Goal: Information Seeking & Learning: Find specific page/section

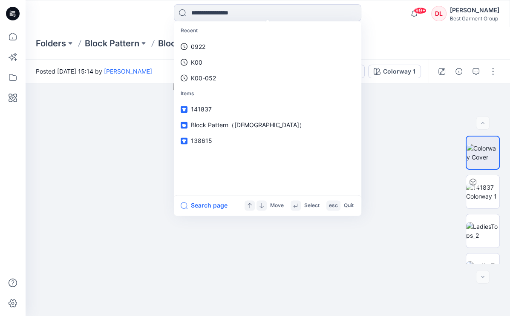
drag, startPoint x: 264, startPoint y: 6, endPoint x: 155, endPoint y: 22, distance: 109.7
click at [155, 22] on div "Recent 0922 K00 K00-052 Items 141837 Block Pattern（[DEMOGRAPHIC_DATA]） 138615 S…" at bounding box center [267, 13] width 242 height 19
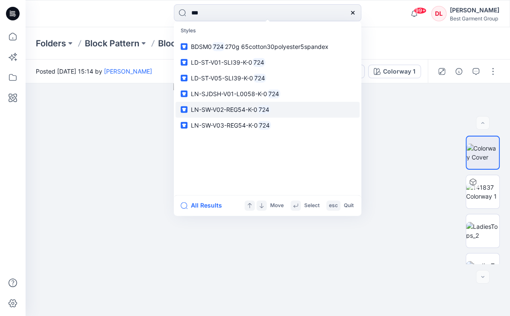
type input "***"
click at [257, 114] on p "LN-SW-V02-REG54-K-0 724" at bounding box center [231, 109] width 80 height 9
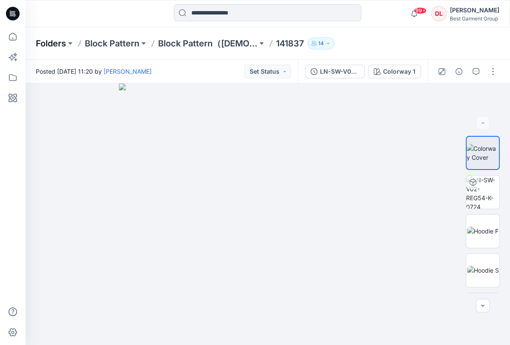
click at [57, 45] on p "Folders" at bounding box center [51, 43] width 30 height 12
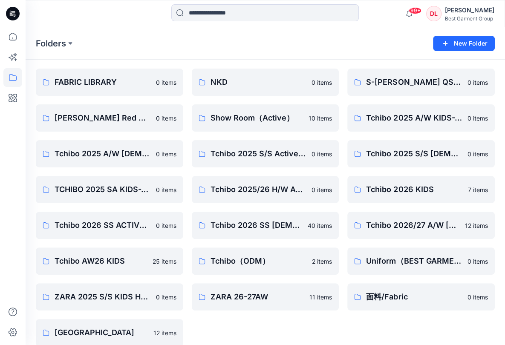
scroll to position [144, 0]
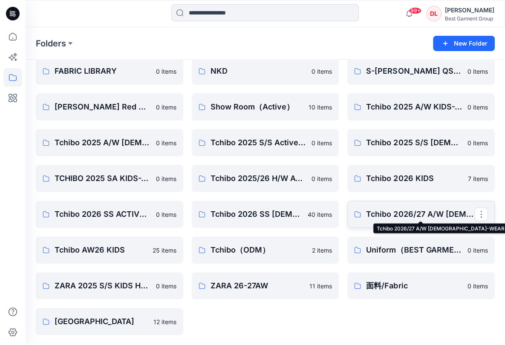
click at [411, 218] on p "Tchibo 2026/27 A/W [DEMOGRAPHIC_DATA]-WEAR" at bounding box center [420, 214] width 108 height 12
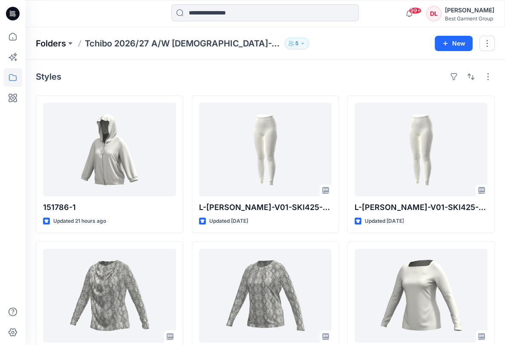
click at [48, 46] on p "Folders" at bounding box center [51, 43] width 30 height 12
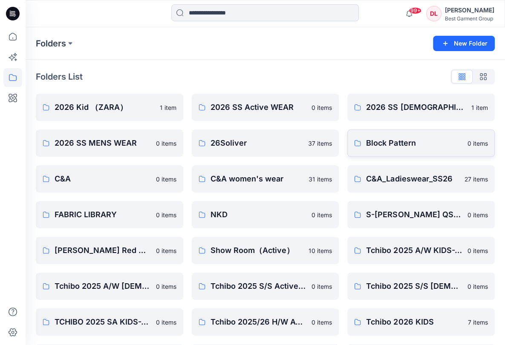
click at [429, 138] on p "Block Pattern" at bounding box center [414, 143] width 96 height 12
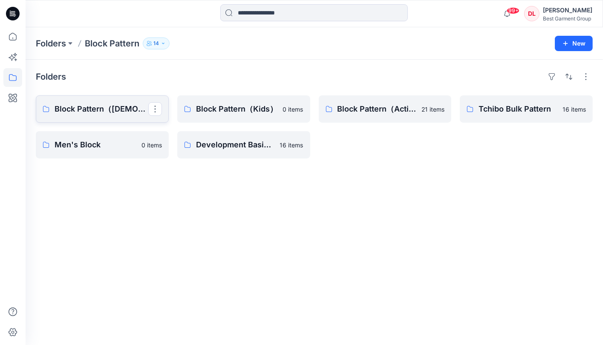
click at [87, 118] on link "Block Pattern（[DEMOGRAPHIC_DATA]）" at bounding box center [102, 108] width 133 height 27
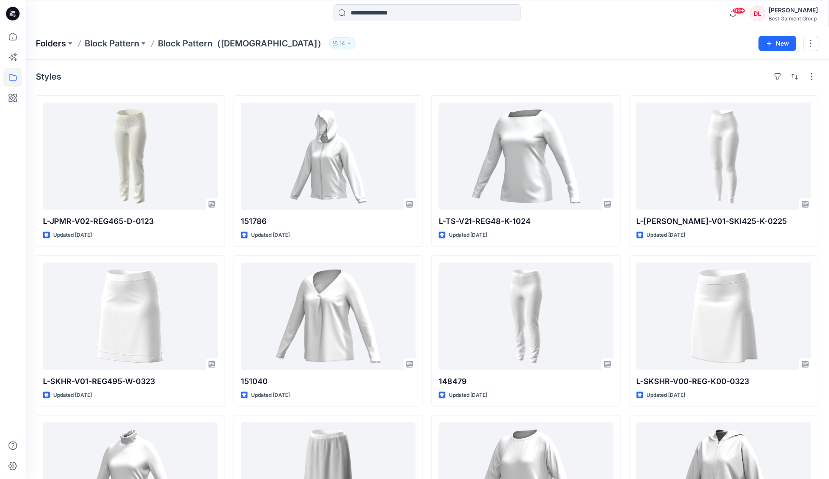
click at [58, 44] on p "Folders" at bounding box center [51, 43] width 30 height 12
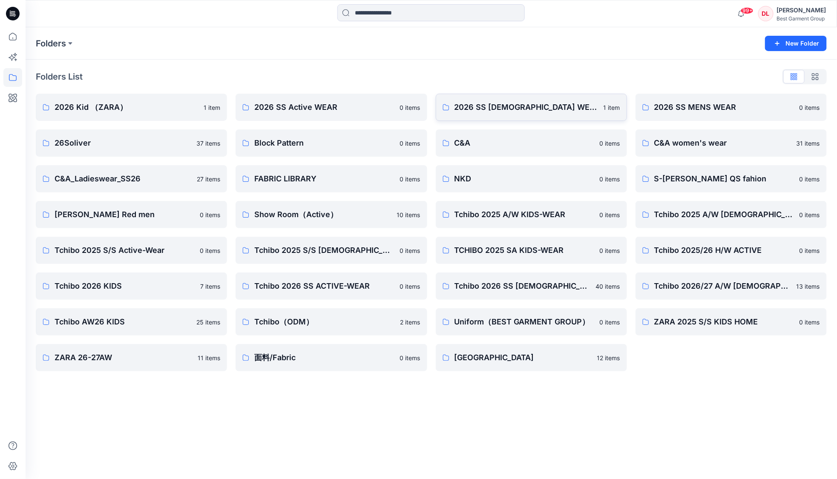
click at [518, 115] on link "2026 SS [DEMOGRAPHIC_DATA] WEAR 1 item" at bounding box center [531, 107] width 191 height 27
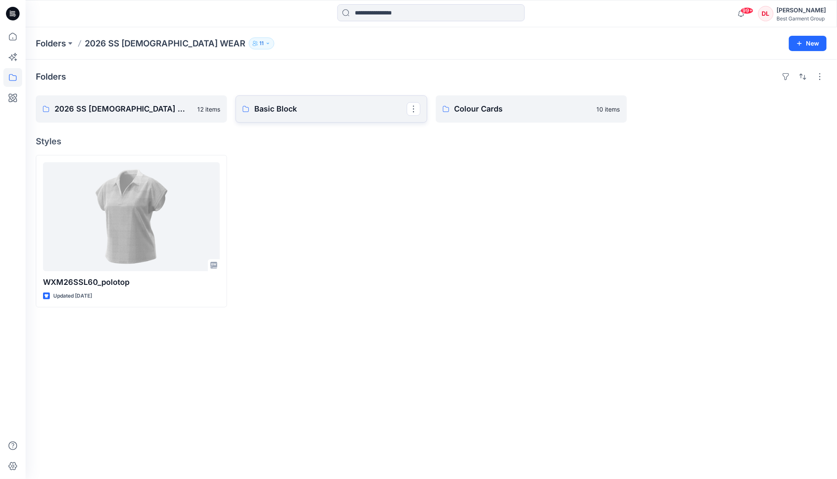
click at [298, 113] on p "Basic Block" at bounding box center [330, 109] width 152 height 12
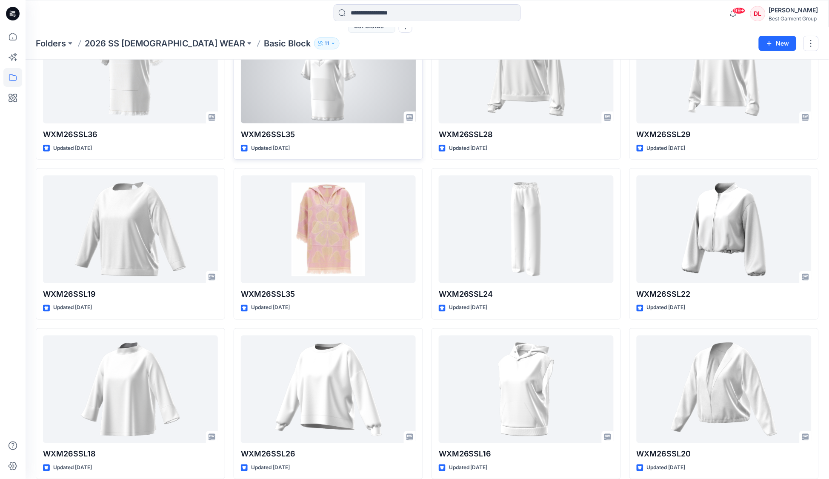
scroll to position [3009, 0]
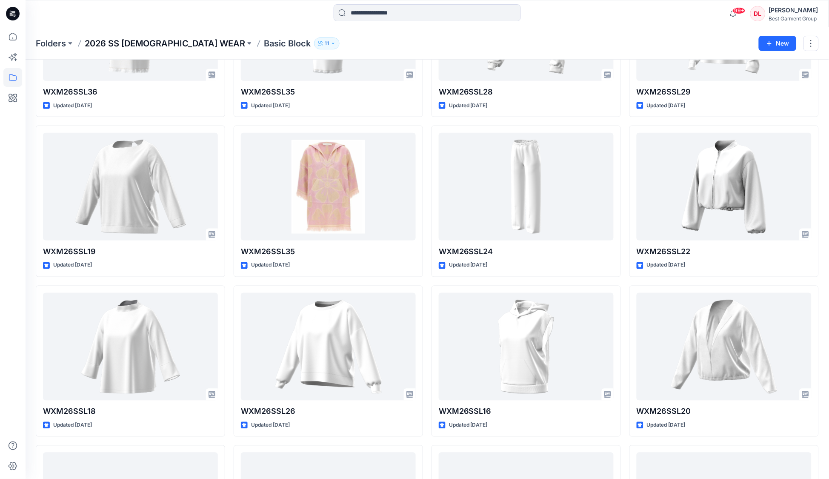
click at [144, 43] on p "2026 SS [DEMOGRAPHIC_DATA] WEAR" at bounding box center [165, 43] width 161 height 12
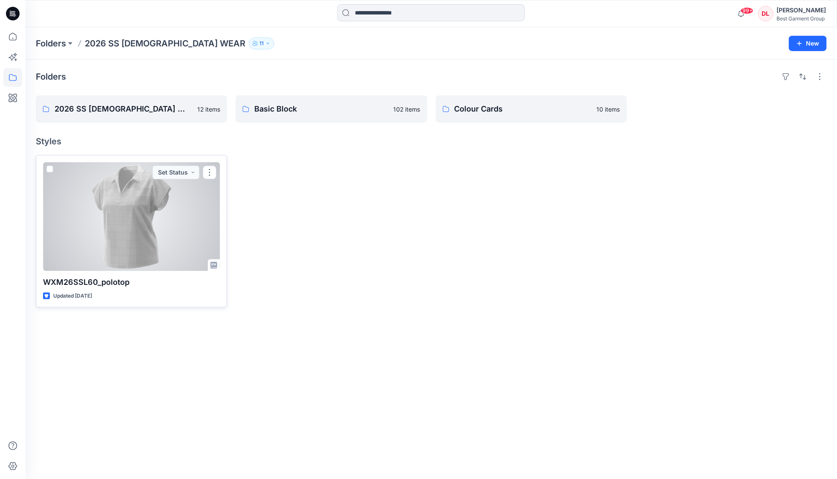
click at [178, 205] on div at bounding box center [131, 216] width 177 height 109
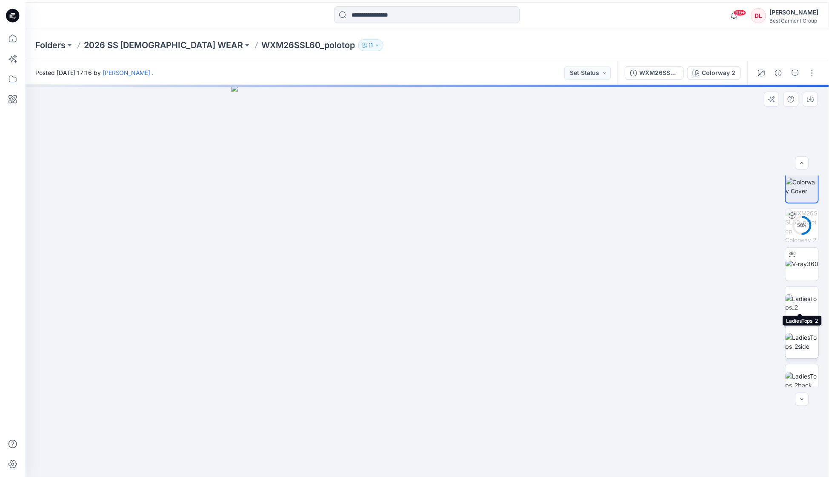
scroll to position [17, 0]
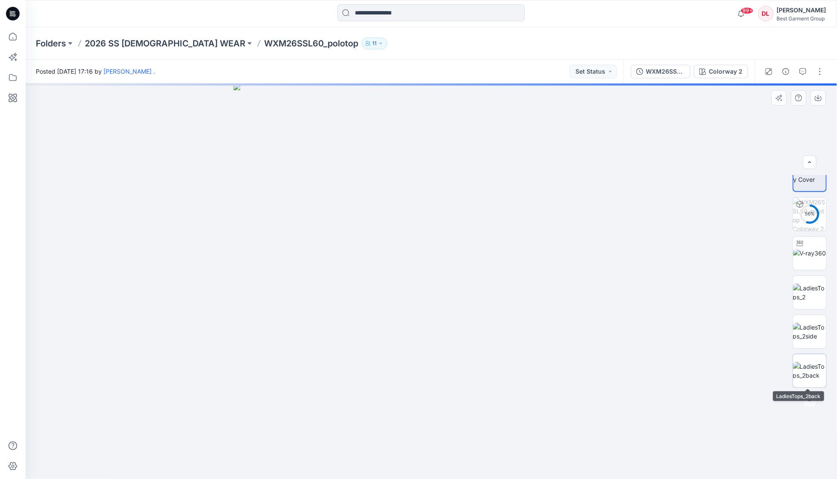
click at [815, 376] on img at bounding box center [809, 371] width 33 height 18
click at [809, 330] on img at bounding box center [809, 332] width 33 height 18
click at [806, 287] on img at bounding box center [809, 293] width 33 height 18
click at [135, 45] on p "2026 SS [DEMOGRAPHIC_DATA] WEAR" at bounding box center [165, 43] width 161 height 12
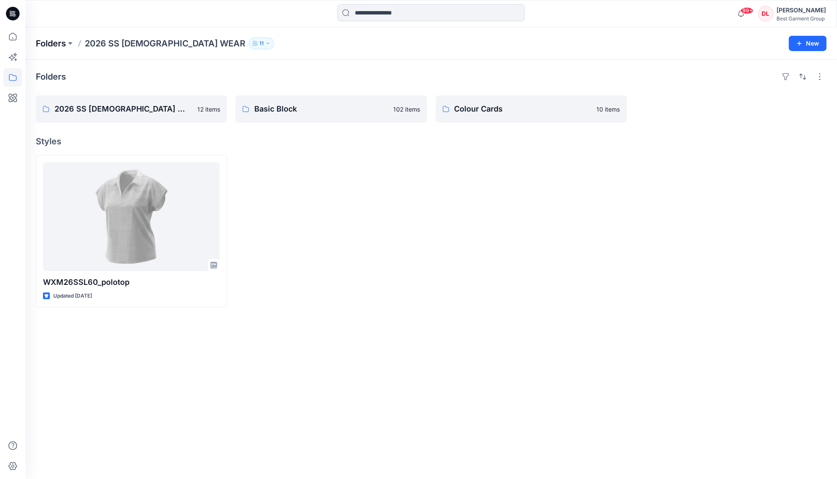
click at [50, 42] on p "Folders" at bounding box center [51, 43] width 30 height 12
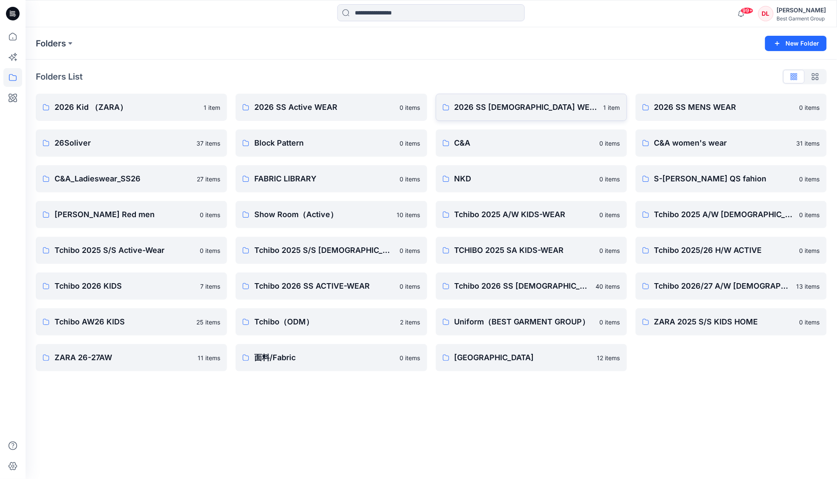
click at [488, 96] on link "2026 SS [DEMOGRAPHIC_DATA] WEAR 1 item" at bounding box center [531, 107] width 191 height 27
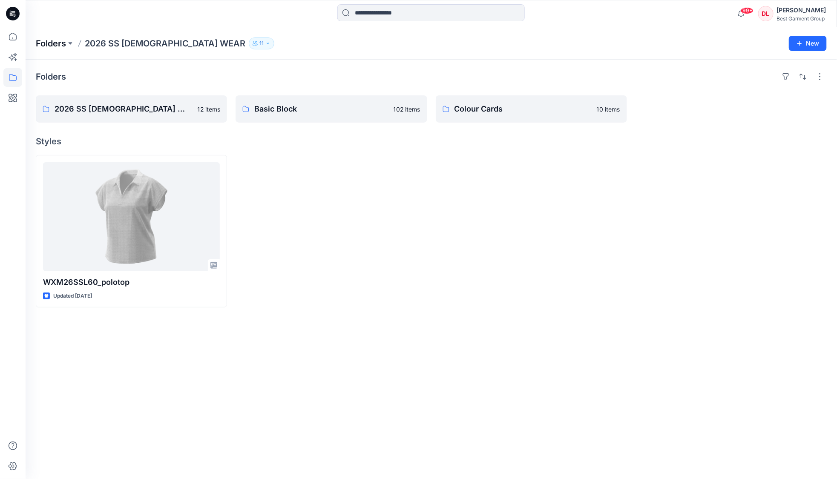
click at [53, 43] on p "Folders" at bounding box center [51, 43] width 30 height 12
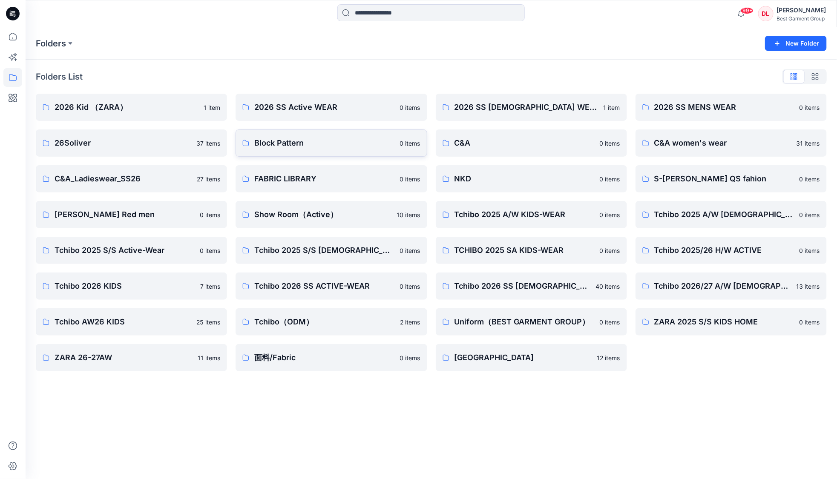
click at [338, 137] on p "Block Pattern" at bounding box center [324, 143] width 140 height 12
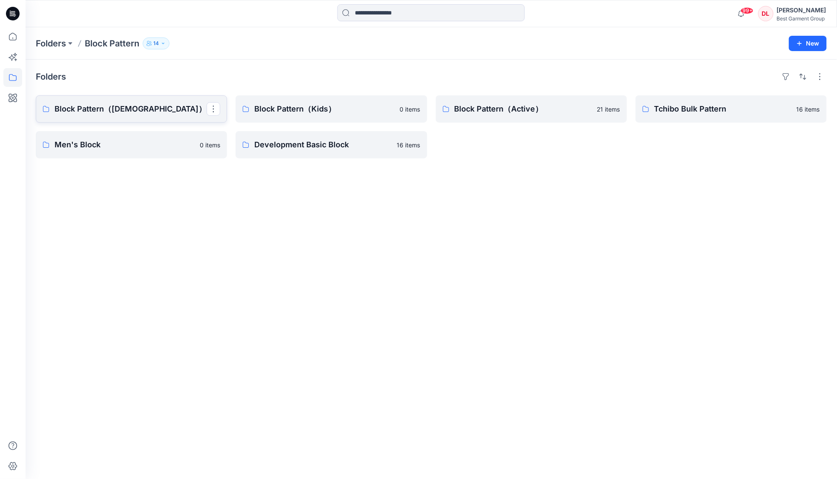
click at [129, 105] on p "Block Pattern（[DEMOGRAPHIC_DATA]）" at bounding box center [131, 109] width 152 height 12
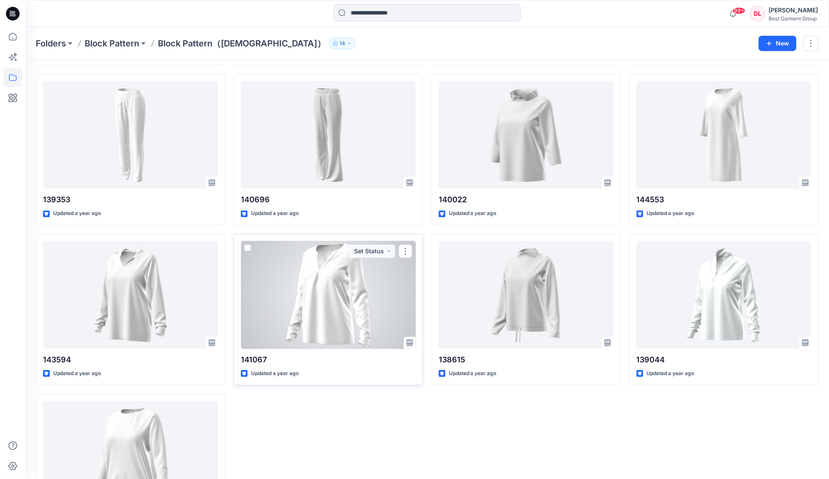
scroll to position [4135, 0]
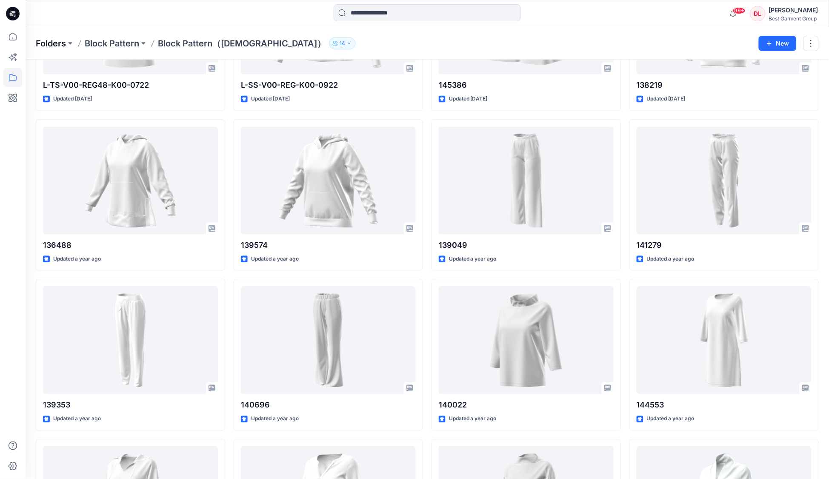
click at [55, 46] on p "Folders" at bounding box center [51, 43] width 30 height 12
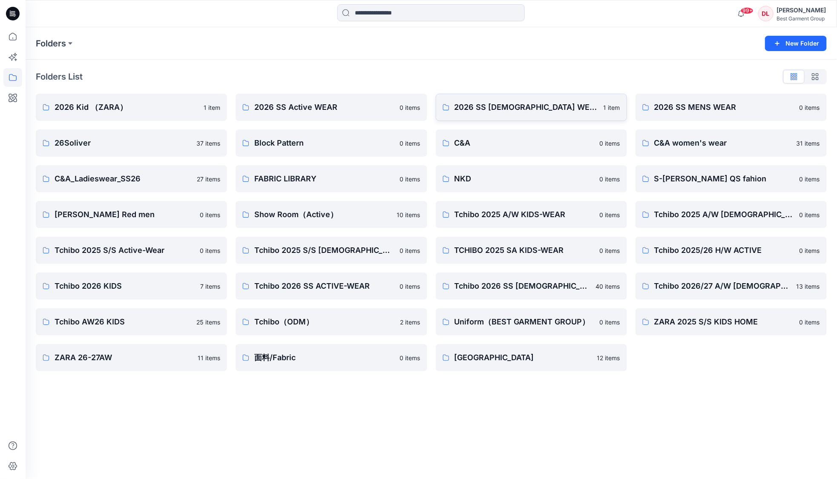
click at [512, 104] on p "2026 SS [DEMOGRAPHIC_DATA] WEAR" at bounding box center [526, 107] width 144 height 12
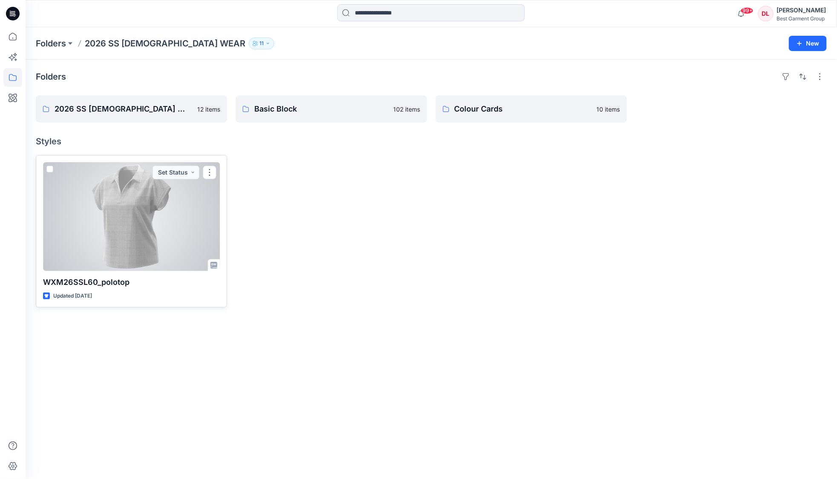
click at [145, 243] on div at bounding box center [131, 216] width 177 height 109
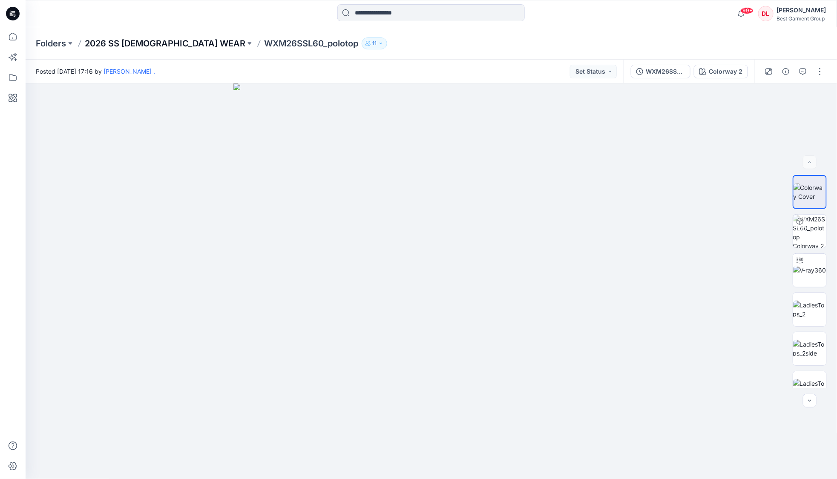
click at [155, 46] on p "2026 SS [DEMOGRAPHIC_DATA] WEAR" at bounding box center [165, 43] width 161 height 12
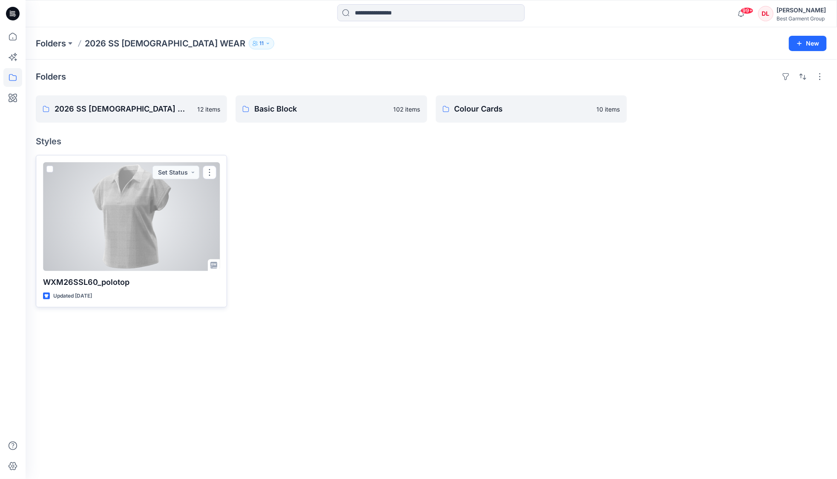
click at [96, 267] on div at bounding box center [131, 216] width 177 height 109
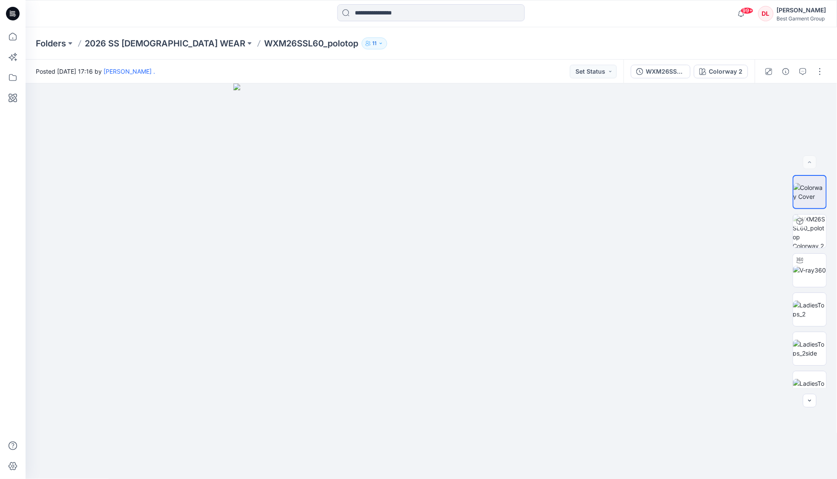
click at [378, 45] on icon "button" at bounding box center [380, 43] width 5 height 5
click at [463, 69] on div "Posted [DATE] 17:16 by [PERSON_NAME] . Set Status" at bounding box center [325, 71] width 598 height 23
click at [255, 45] on icon at bounding box center [258, 43] width 7 height 7
copy p "WXM26SSL60_polotop"
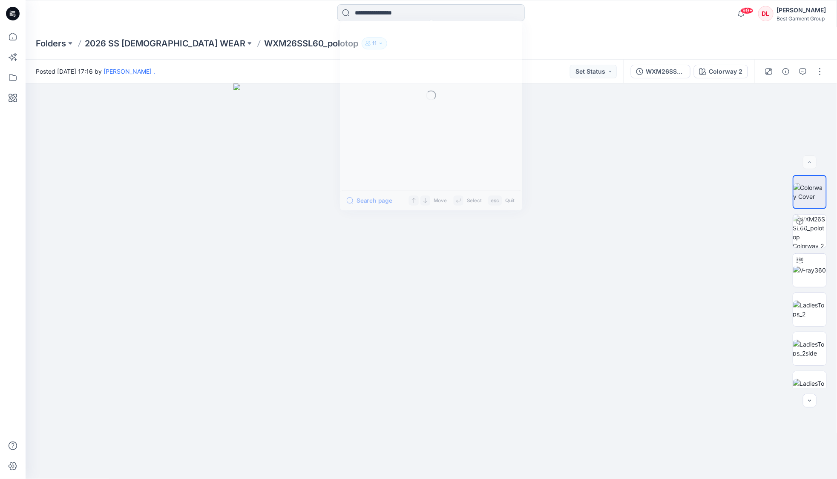
click at [411, 17] on input at bounding box center [430, 12] width 187 height 17
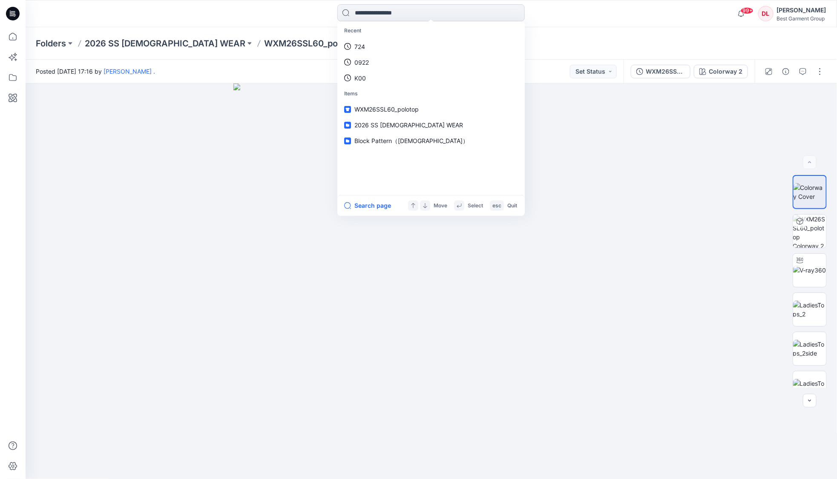
click at [364, 9] on input at bounding box center [430, 12] width 187 height 17
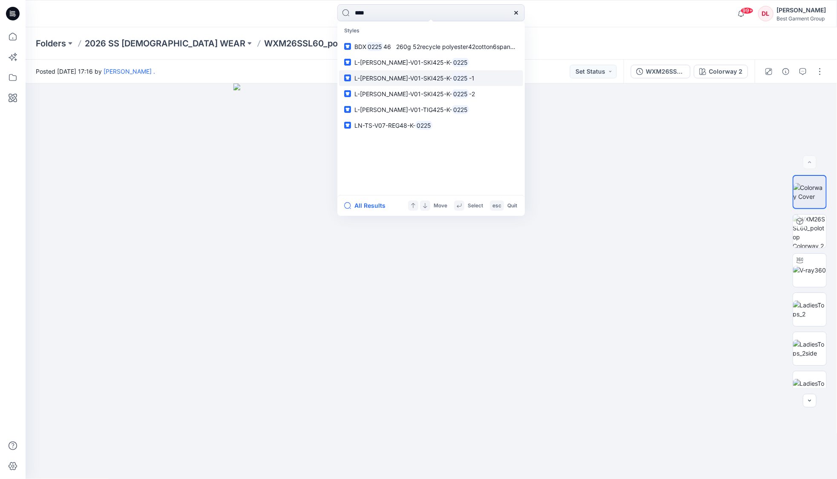
type input "****"
click at [444, 79] on link "L-[PERSON_NAME]-V01-SKI425-K- 0225 -1" at bounding box center [431, 78] width 184 height 16
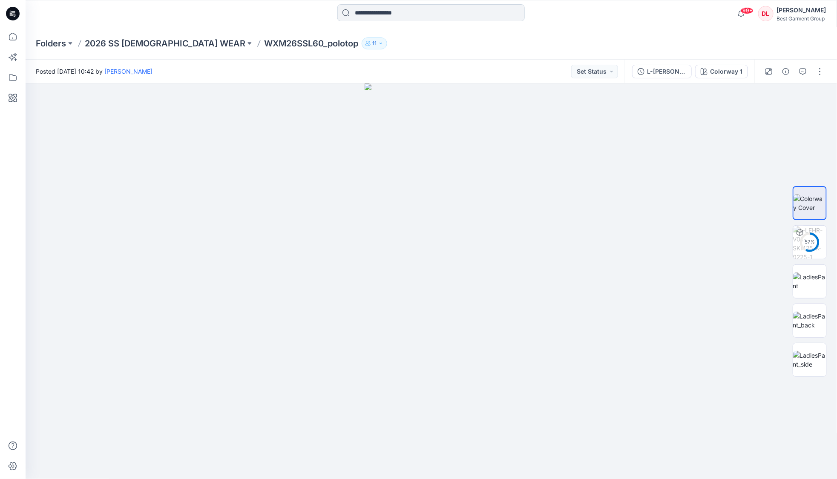
click at [387, 14] on input at bounding box center [430, 12] width 187 height 17
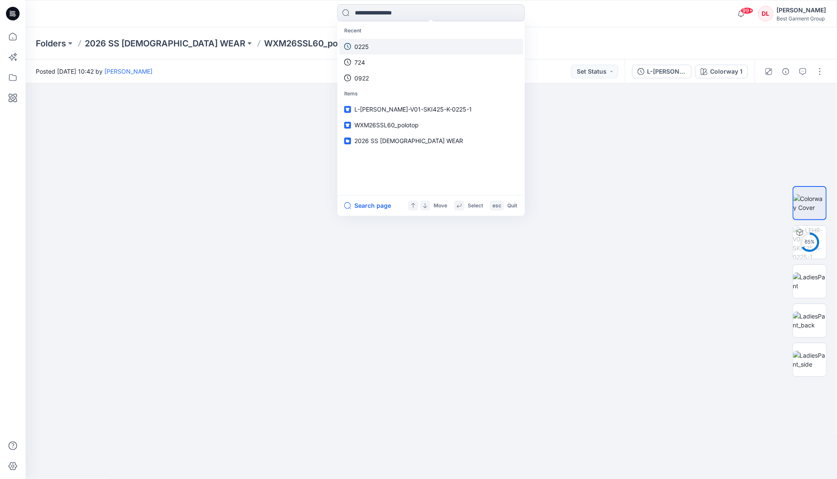
click at [388, 46] on link "0225" at bounding box center [431, 47] width 184 height 16
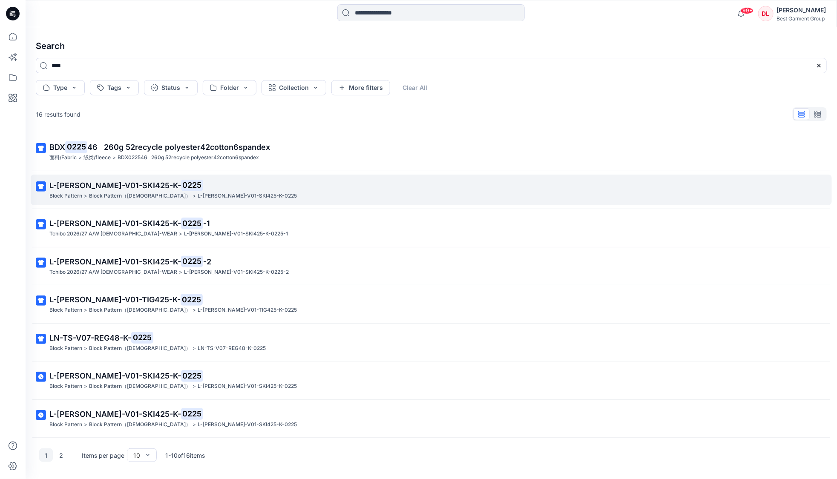
click at [198, 196] on p "L-[PERSON_NAME]-V01-SKI425-K-0225" at bounding box center [247, 196] width 99 height 9
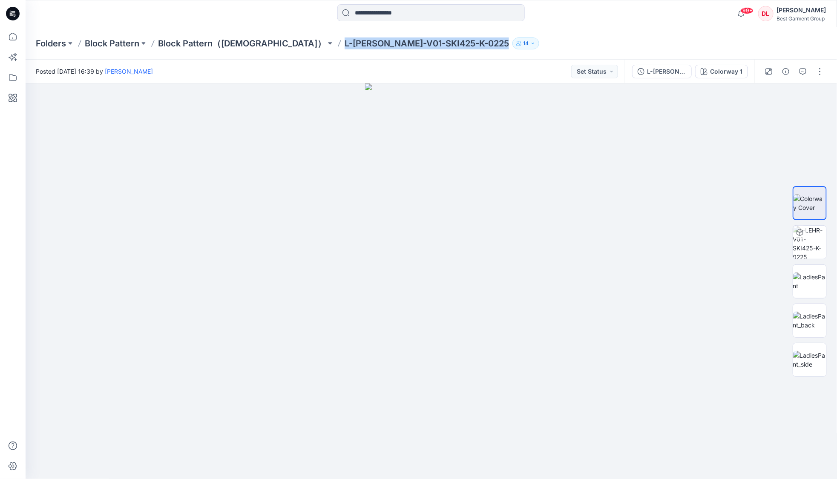
drag, startPoint x: 283, startPoint y: 45, endPoint x: 420, endPoint y: 47, distance: 136.7
click at [420, 47] on div "Folders Block Pattern Block Pattern（[DEMOGRAPHIC_DATA]） L-[PERSON_NAME]-V01-SKI…" at bounding box center [398, 43] width 724 height 12
copy div "L-[PERSON_NAME]-V01-SKI425-K-0225 14"
click at [705, 155] on div at bounding box center [432, 281] width 812 height 396
click at [115, 41] on p "Block Pattern" at bounding box center [112, 43] width 55 height 12
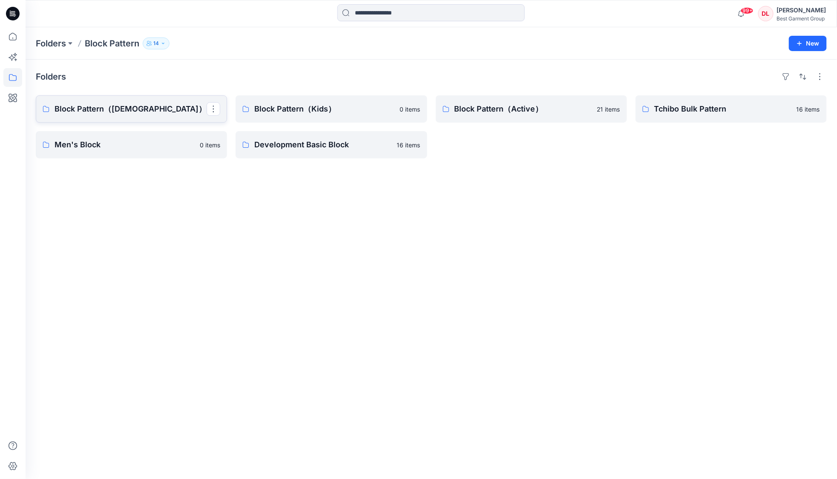
click at [142, 108] on p "Block Pattern（[DEMOGRAPHIC_DATA]）" at bounding box center [131, 109] width 152 height 12
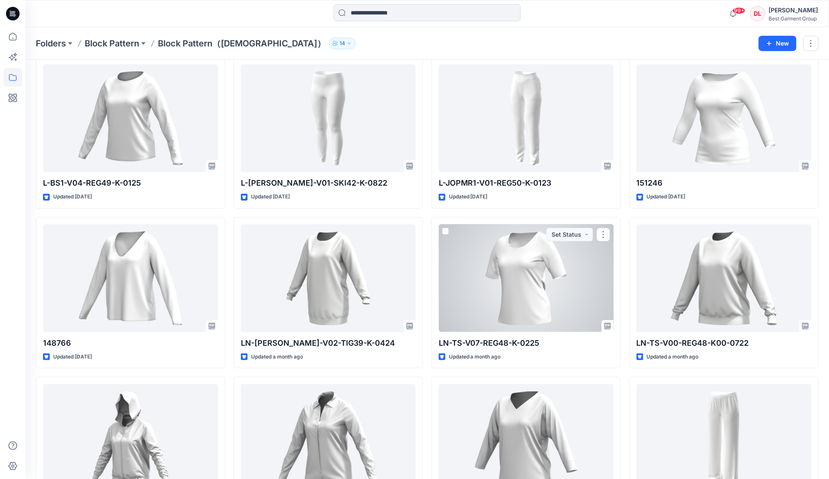
scroll to position [1075, 0]
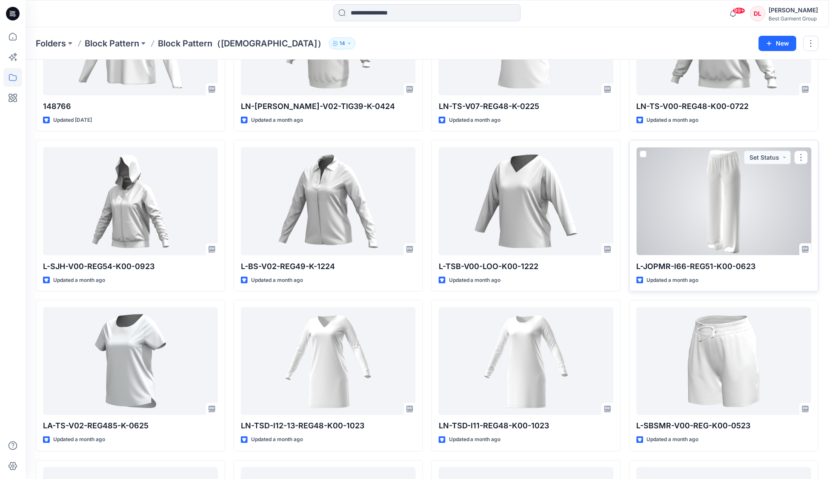
click at [752, 184] on div at bounding box center [724, 201] width 175 height 108
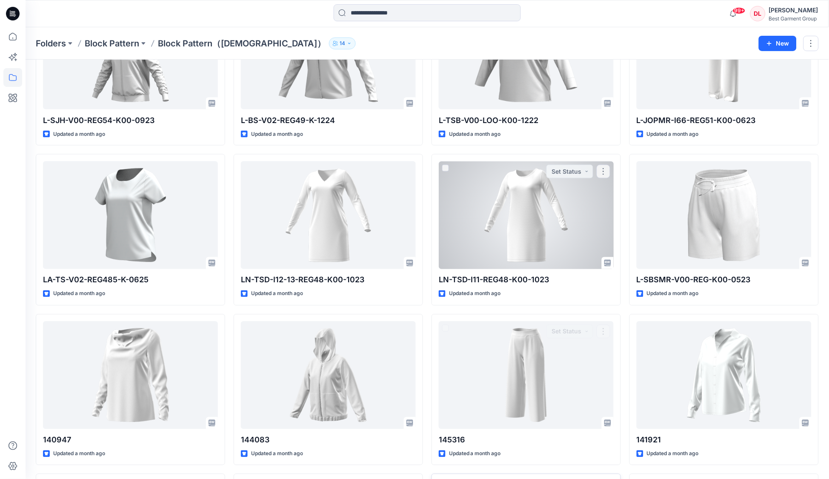
scroll to position [1143, 0]
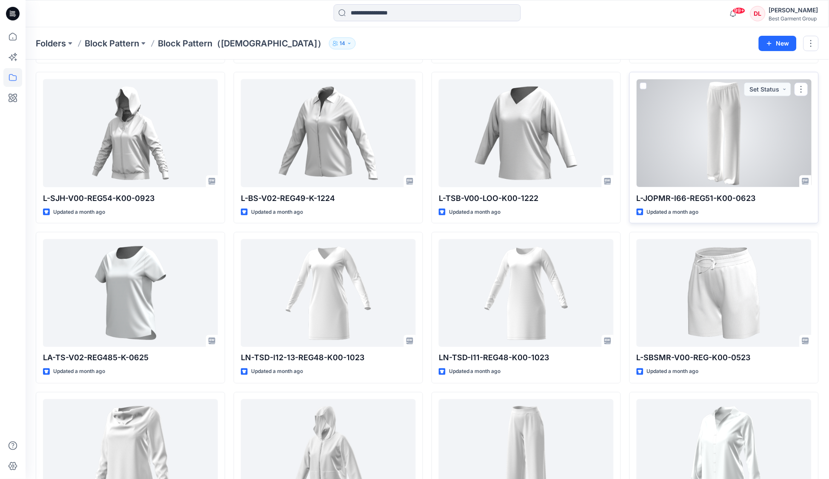
click at [691, 163] on div at bounding box center [724, 133] width 175 height 108
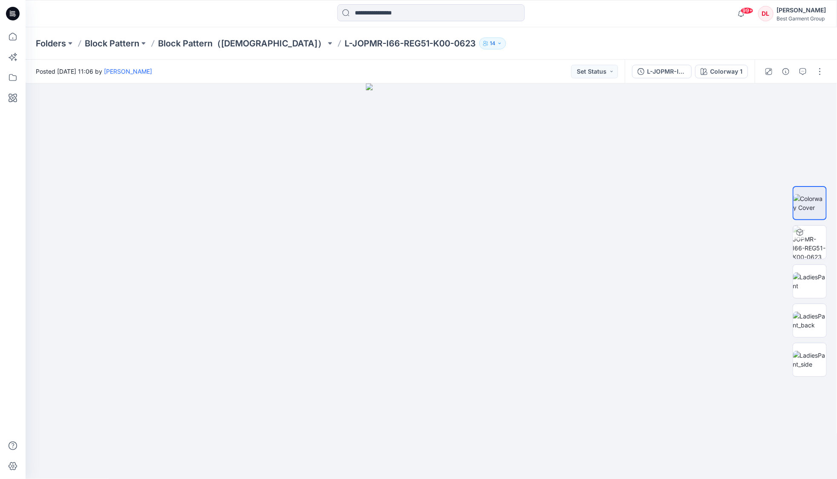
click at [344, 45] on p "L-JOPMR-I66-REG51-K00-0623" at bounding box center [409, 43] width 131 height 12
click at [336, 45] on icon at bounding box center [339, 43] width 7 height 7
drag, startPoint x: 274, startPoint y: 43, endPoint x: 408, endPoint y: 45, distance: 134.1
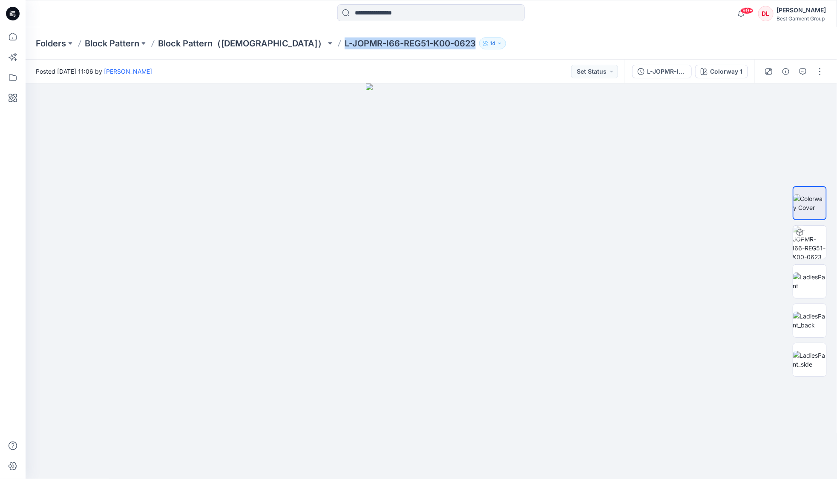
click at [410, 43] on div "Folders Block Pattern Block Pattern（[DEMOGRAPHIC_DATA]） L-JOPMR-I66-REG51-K00-0…" at bounding box center [398, 43] width 724 height 12
copy p "L-JOPMR-I66-REG51-K00-0623"
click at [224, 46] on p "Block Pattern（[DEMOGRAPHIC_DATA]）" at bounding box center [242, 43] width 168 height 12
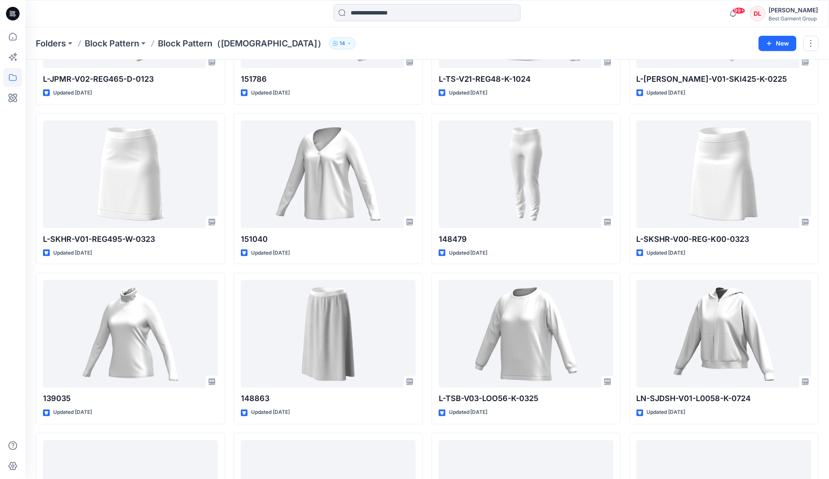
scroll to position [142, 0]
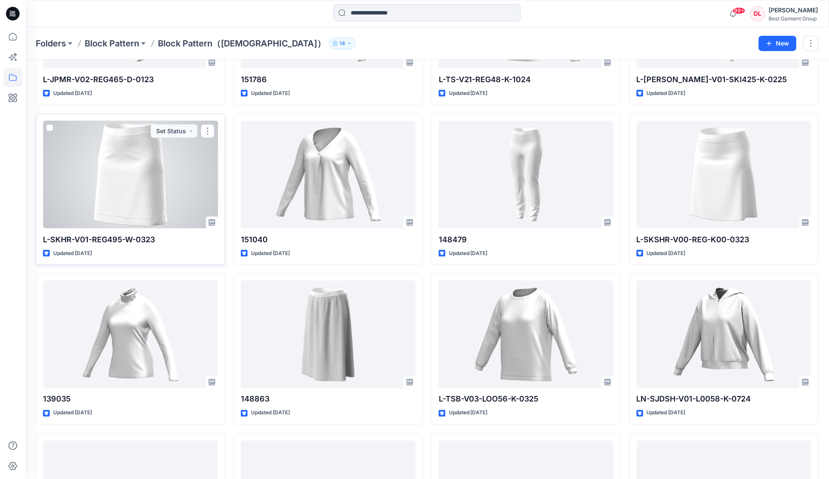
click at [176, 209] on div at bounding box center [130, 175] width 175 height 108
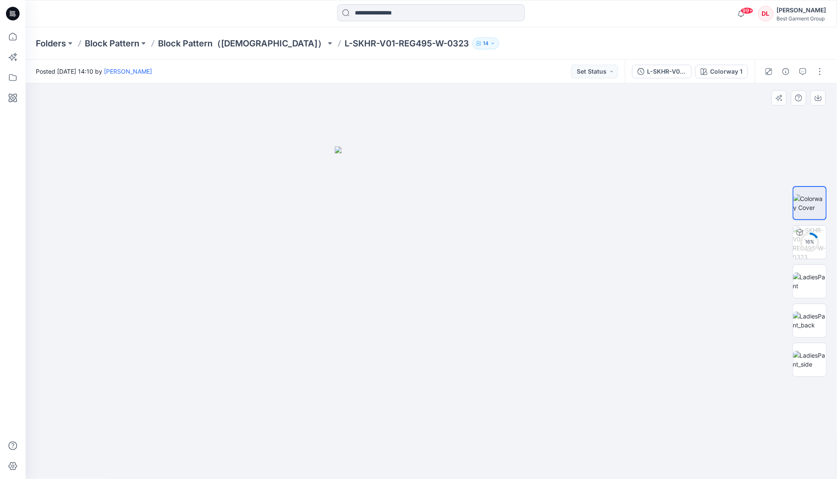
click at [530, 158] on div at bounding box center [432, 281] width 812 height 396
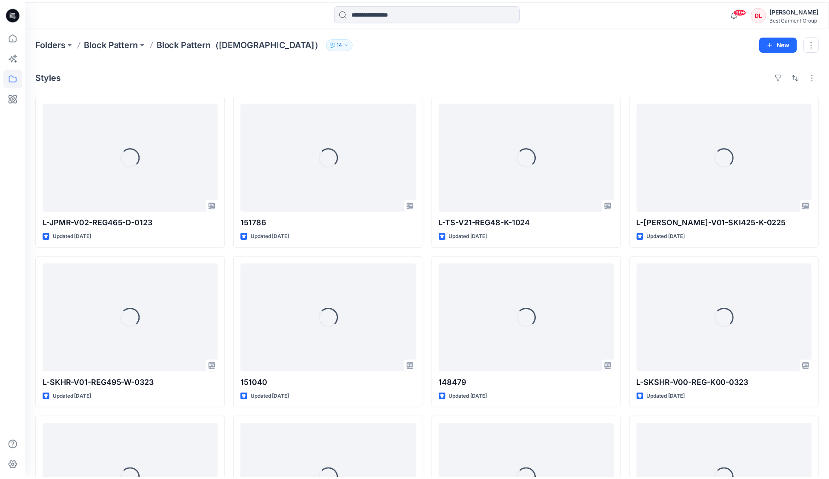
scroll to position [142, 0]
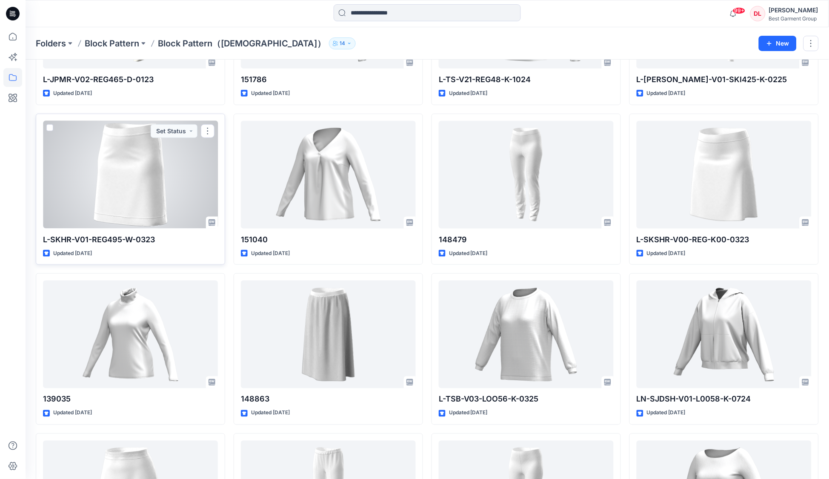
click at [125, 197] on div at bounding box center [130, 175] width 175 height 108
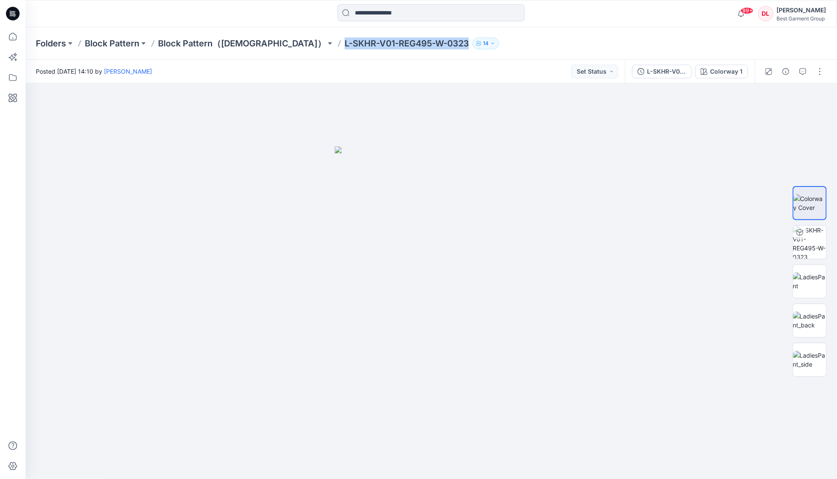
drag, startPoint x: 276, startPoint y: 41, endPoint x: 412, endPoint y: 50, distance: 136.6
click at [412, 50] on div "Folders Block Pattern Block Pattern（[DEMOGRAPHIC_DATA]） L-SKHR-V01-REG495-W-032…" at bounding box center [431, 43] width 811 height 32
copy div "L-SKHR-V01-REG495-W-0323 14"
click at [204, 46] on p "Block Pattern（[DEMOGRAPHIC_DATA]）" at bounding box center [242, 43] width 168 height 12
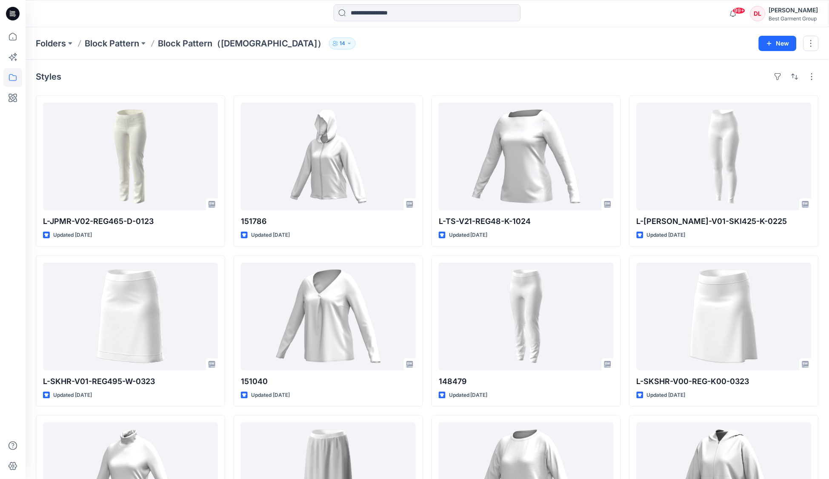
click at [405, 3] on div "99+ Notifications Your style 151786-1 is ready 18 hours ago [PERSON_NAME] share…" at bounding box center [428, 13] width 804 height 27
click at [405, 14] on input at bounding box center [427, 12] width 187 height 17
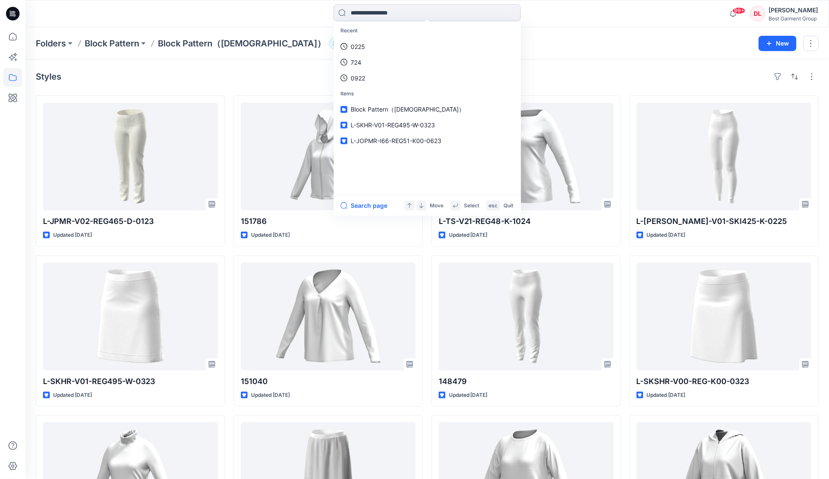
paste input "******"
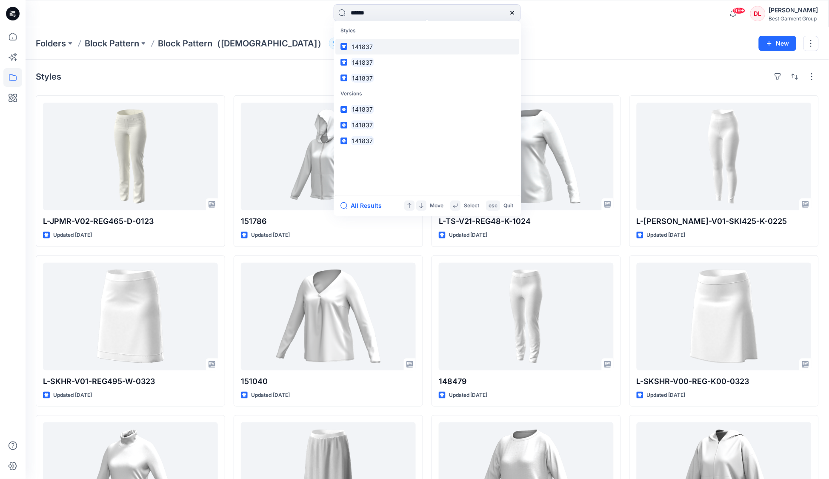
type input "******"
click at [406, 45] on link "141837" at bounding box center [428, 47] width 184 height 16
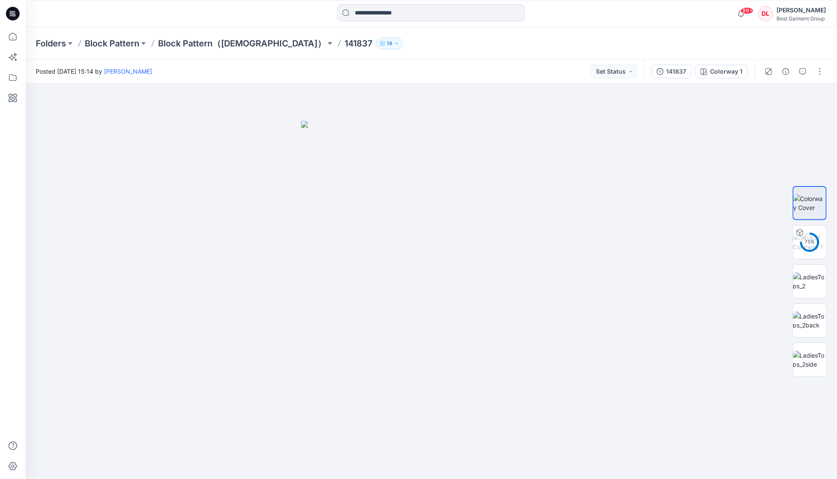
click at [344, 43] on p "141837" at bounding box center [358, 43] width 28 height 12
copy p "141837"
click at [811, 319] on img at bounding box center [809, 321] width 33 height 18
click at [285, 101] on img at bounding box center [431, 281] width 396 height 396
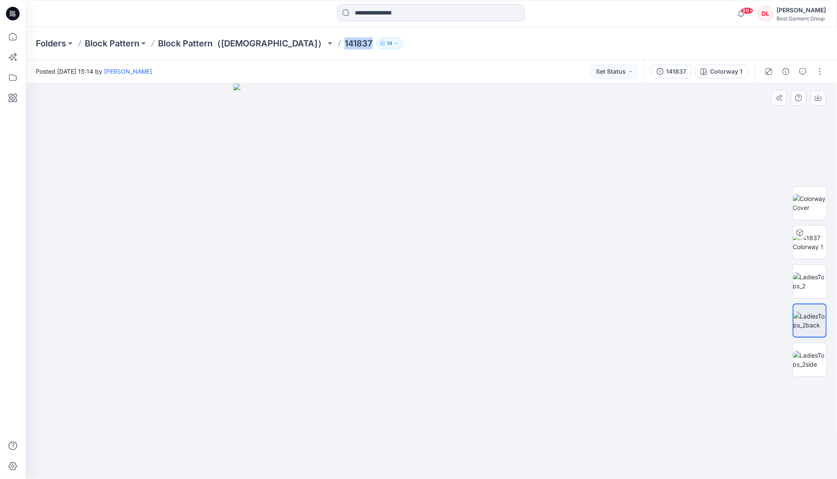
click at [274, 125] on img at bounding box center [431, 281] width 396 height 396
click at [131, 40] on p "Block Pattern" at bounding box center [112, 43] width 55 height 12
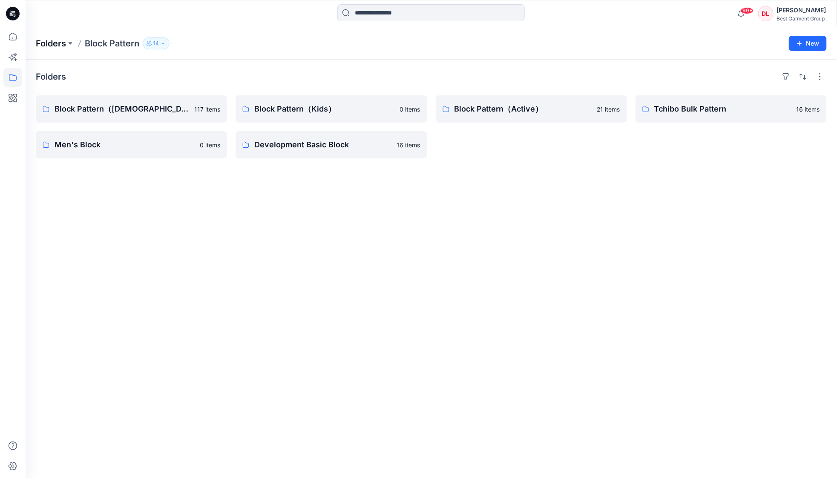
click at [55, 44] on p "Folders" at bounding box center [51, 43] width 30 height 12
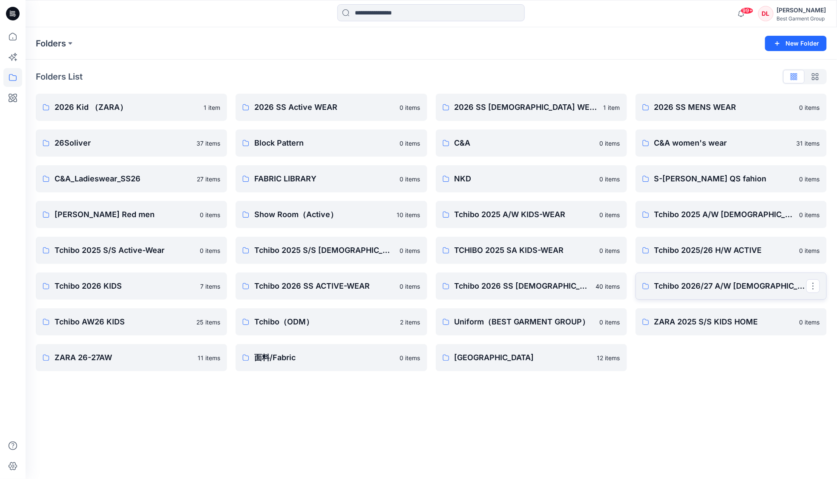
click at [719, 285] on p "Tchibo 2026/27 A/W [DEMOGRAPHIC_DATA]-WEAR" at bounding box center [730, 286] width 152 height 12
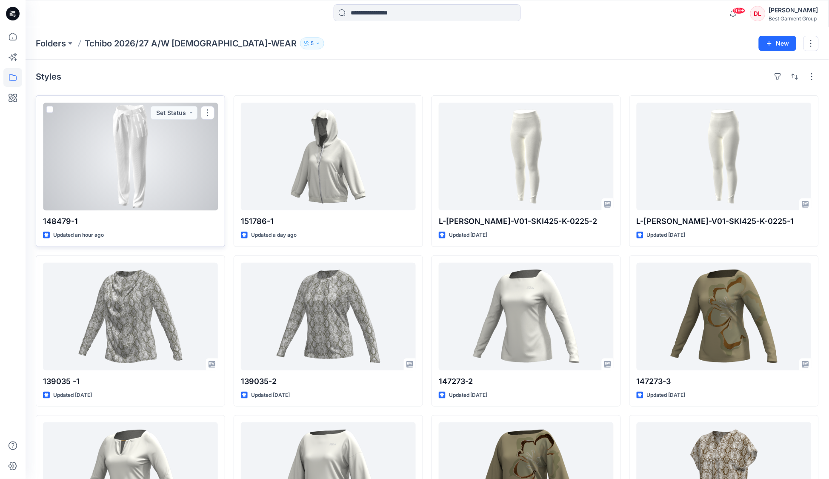
click at [144, 188] on div at bounding box center [130, 157] width 175 height 108
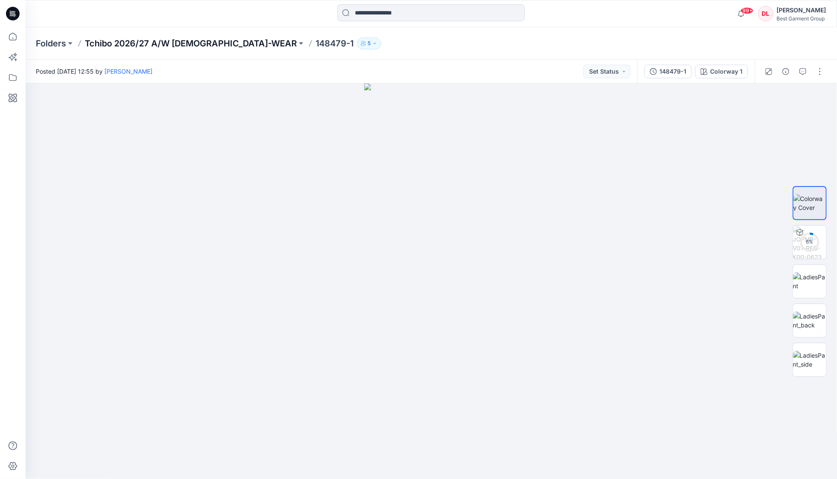
click at [218, 45] on p "Tchibo 2026/27 A/W [DEMOGRAPHIC_DATA]-WEAR" at bounding box center [191, 43] width 212 height 12
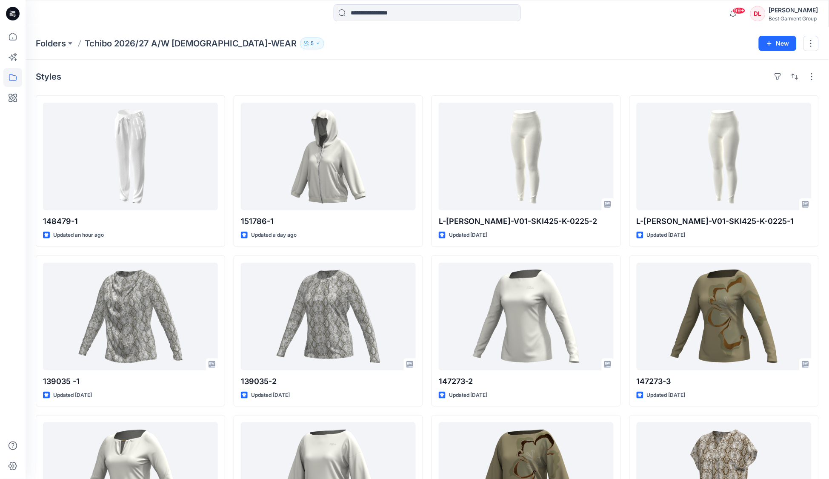
click at [316, 42] on icon "button" at bounding box center [318, 43] width 5 height 5
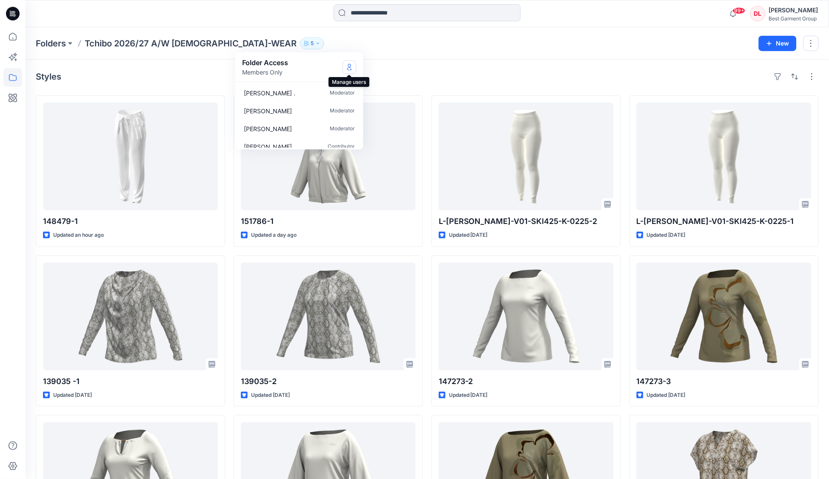
click at [349, 68] on icon "Manage Users" at bounding box center [349, 66] width 7 height 7
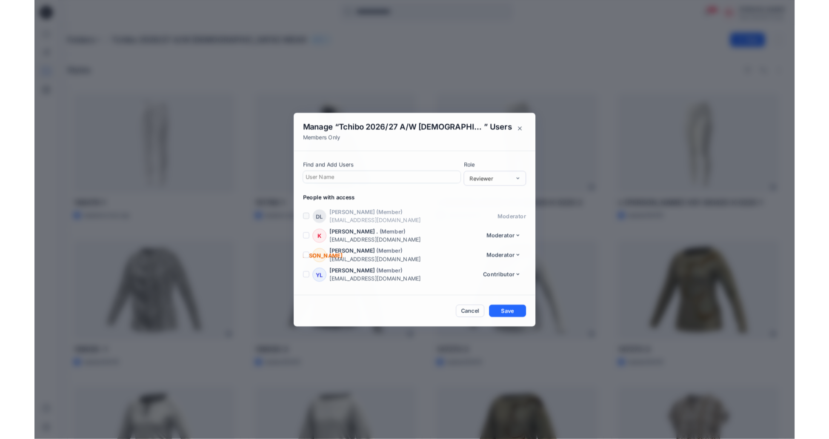
scroll to position [18, 0]
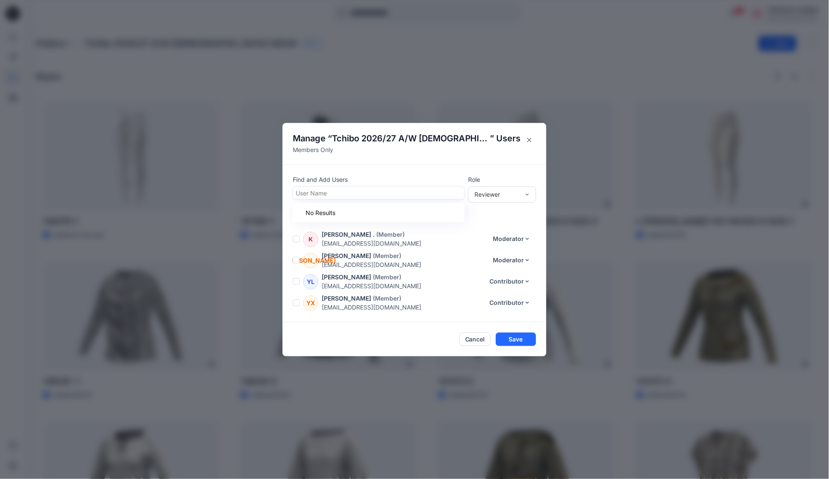
click at [358, 192] on div at bounding box center [379, 193] width 166 height 11
type input "*"
type input "***"
click at [354, 216] on div "[PERSON_NAME]" at bounding box center [379, 214] width 162 height 12
click at [502, 196] on div "Reviewer" at bounding box center [497, 194] width 45 height 9
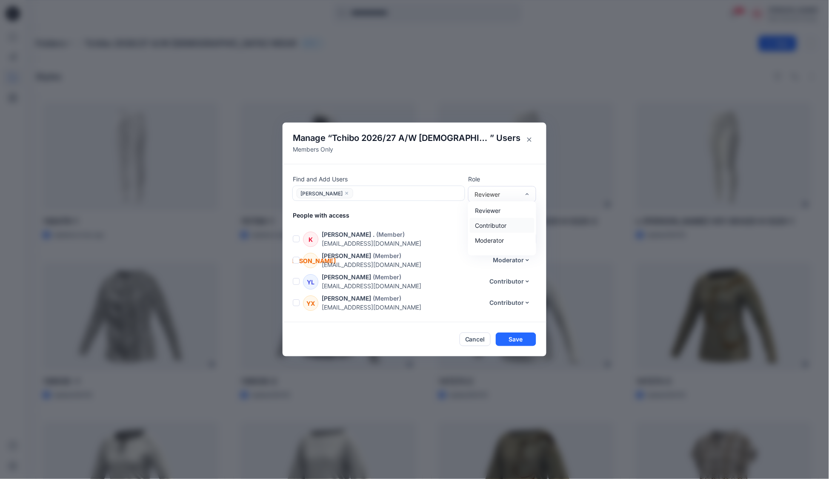
drag, startPoint x: 520, startPoint y: 223, endPoint x: 527, endPoint y: 238, distance: 15.8
click at [520, 223] on div "Contributor" at bounding box center [502, 225] width 65 height 15
click at [523, 337] on button "Save" at bounding box center [516, 340] width 40 height 14
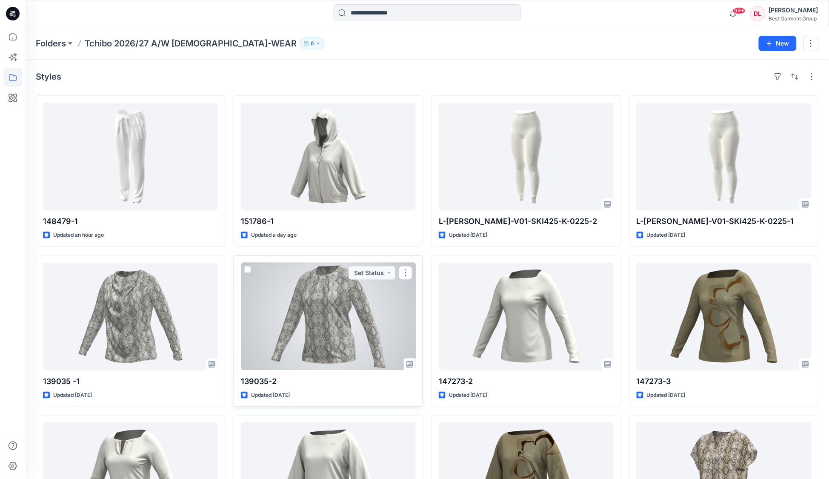
click at [353, 389] on div "139035-2 Updated [DATE] Set Status" at bounding box center [328, 331] width 189 height 152
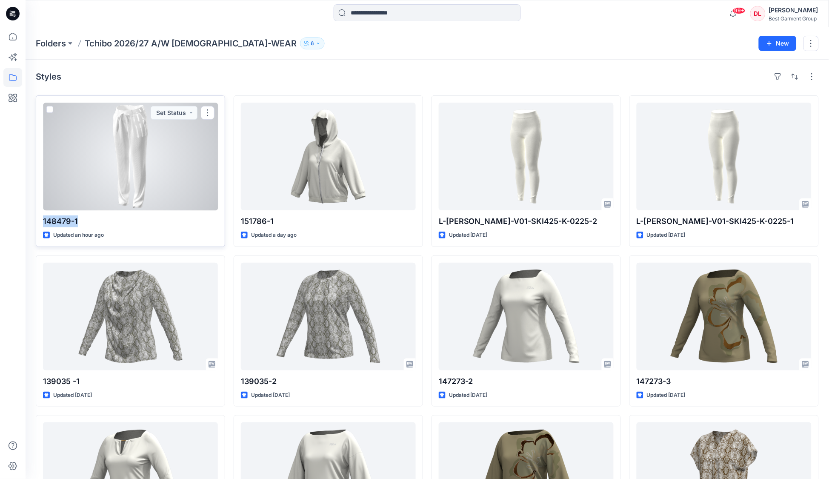
drag, startPoint x: 43, startPoint y: 218, endPoint x: 80, endPoint y: 219, distance: 37.5
click at [80, 219] on p "148479-1" at bounding box center [130, 221] width 175 height 12
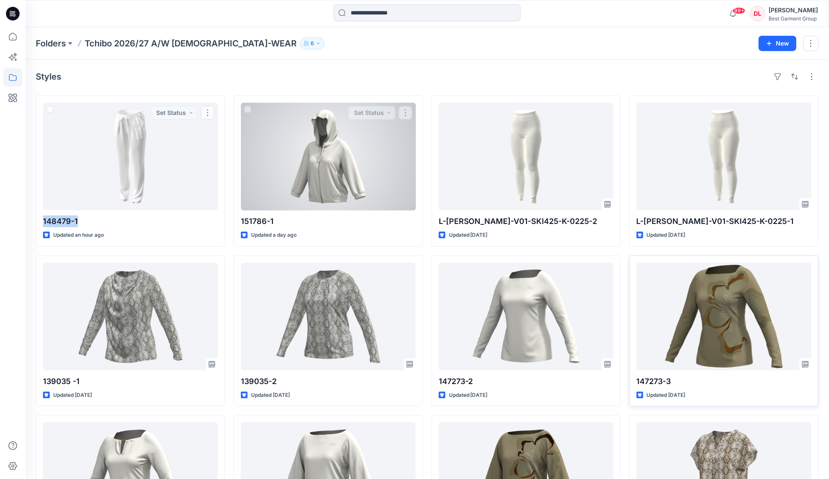
copy p "148479-1"
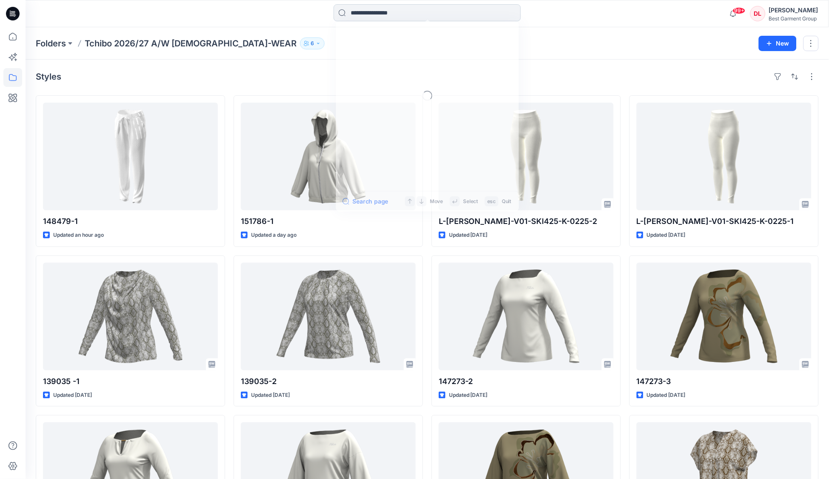
click at [376, 15] on input at bounding box center [427, 12] width 187 height 17
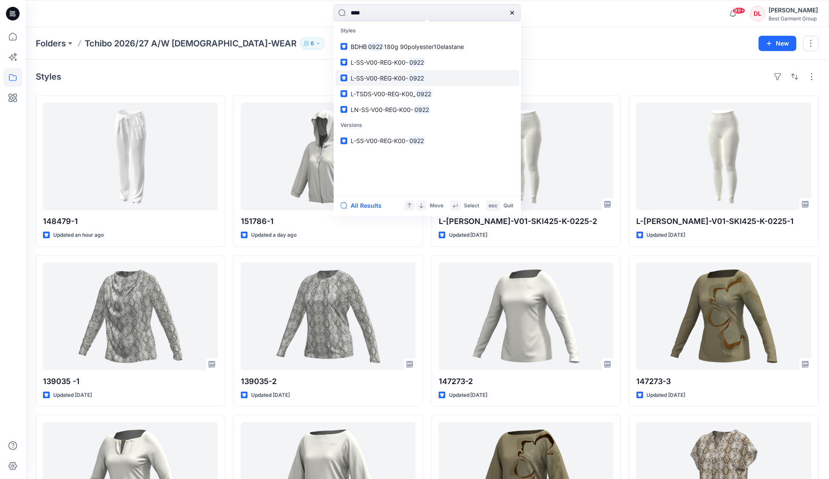
type input "****"
click at [431, 77] on link "L-SS-V00-REG-K00- 0922" at bounding box center [428, 78] width 184 height 16
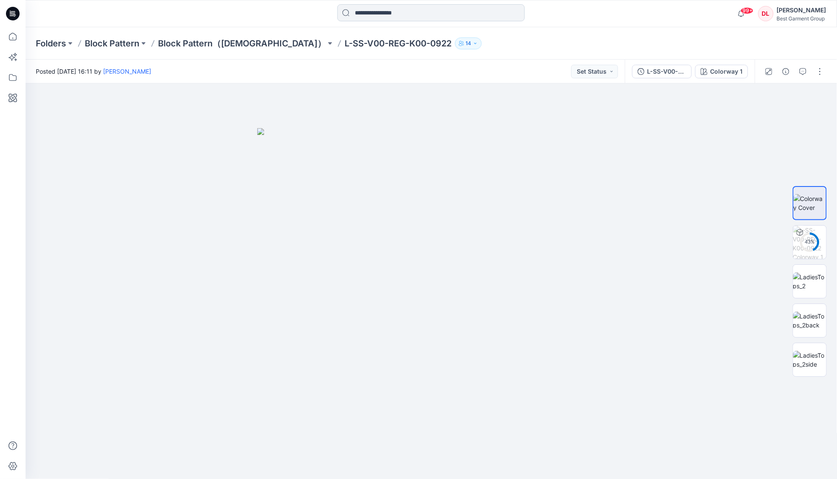
click at [402, 16] on input at bounding box center [430, 12] width 187 height 17
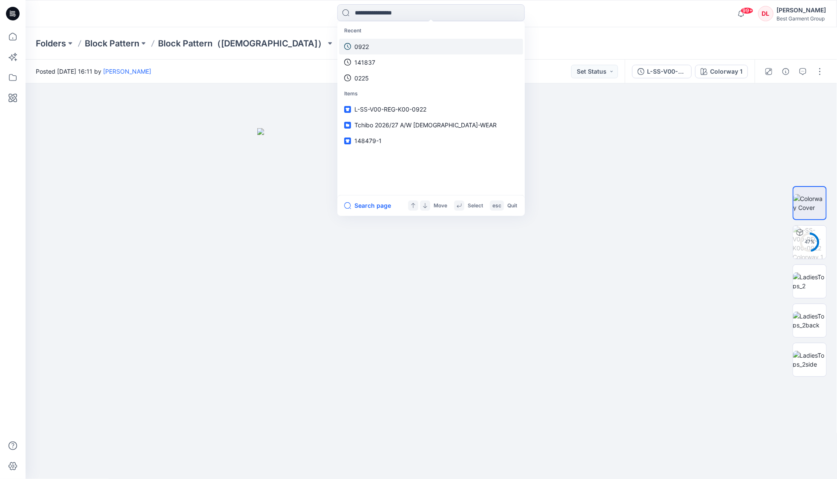
click at [374, 52] on link "0922" at bounding box center [431, 47] width 184 height 16
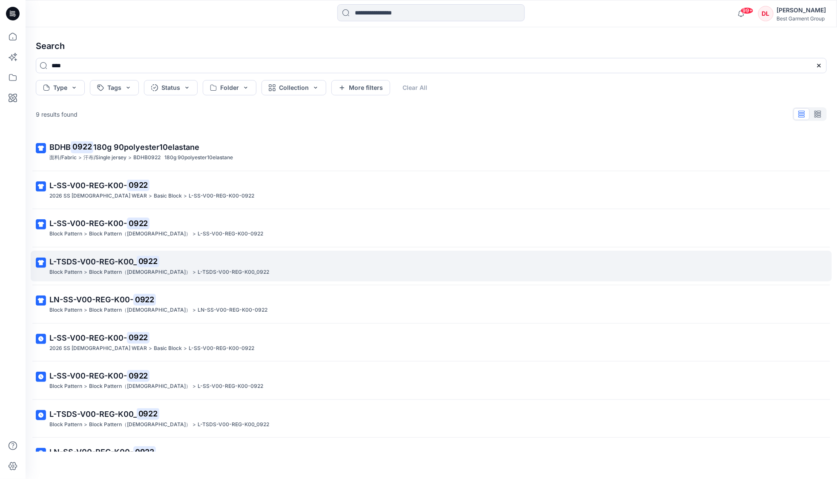
click at [140, 265] on mark "0922" at bounding box center [148, 261] width 23 height 12
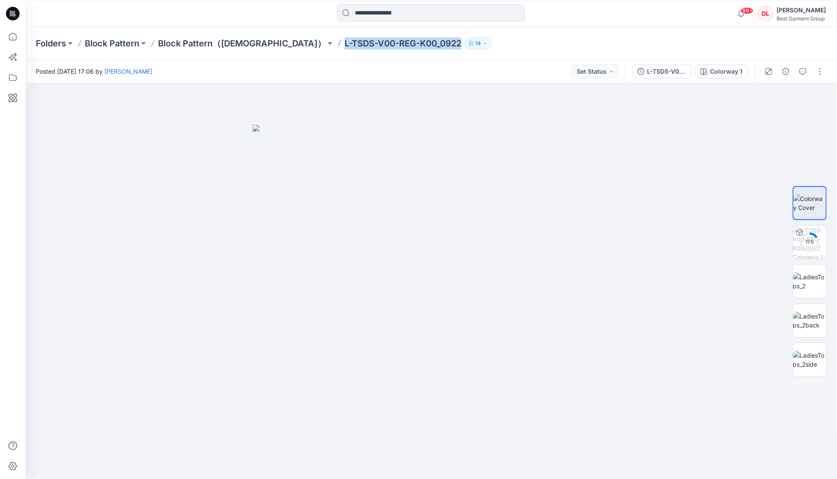
drag, startPoint x: 276, startPoint y: 43, endPoint x: 394, endPoint y: 50, distance: 118.6
click at [394, 50] on div "Folders Block Pattern Block Pattern（[DEMOGRAPHIC_DATA]） L-TSDS-V00-REG-K00_0922…" at bounding box center [431, 43] width 811 height 32
copy p "L-TSDS-V00-REG-K00_0922"
click at [390, 10] on input at bounding box center [430, 12] width 187 height 17
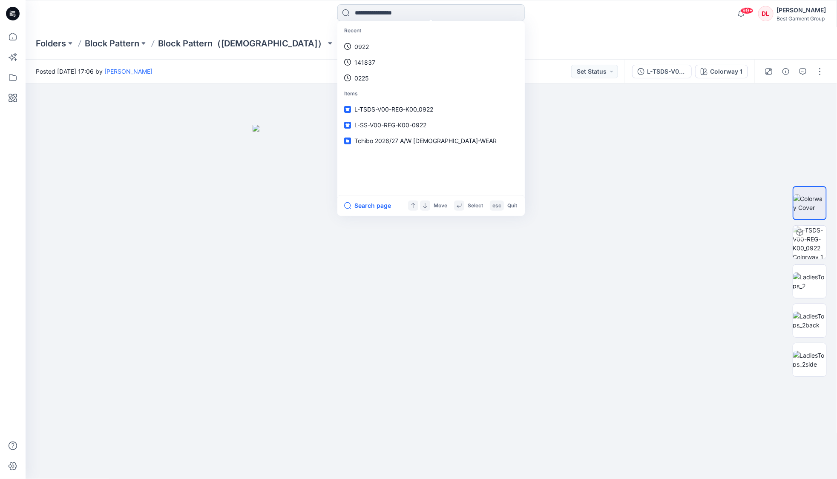
paste input "**********"
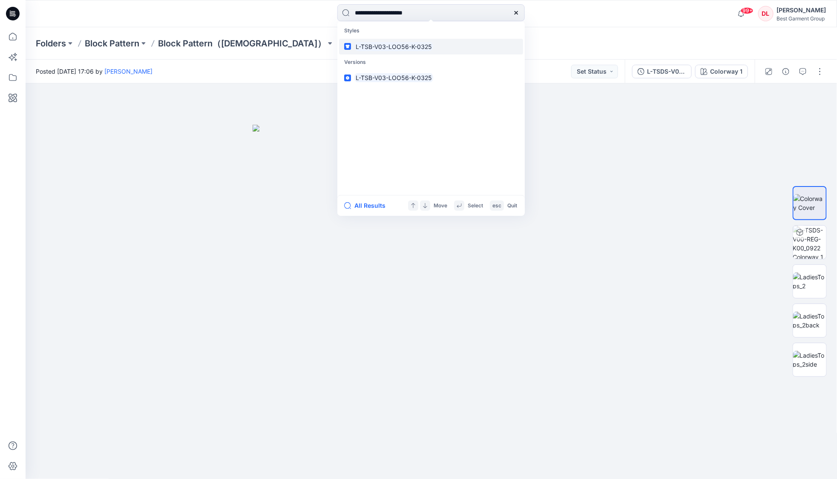
type input "**********"
click at [422, 52] on link "L-TSB-V03-LOO56-K-0325" at bounding box center [431, 47] width 184 height 16
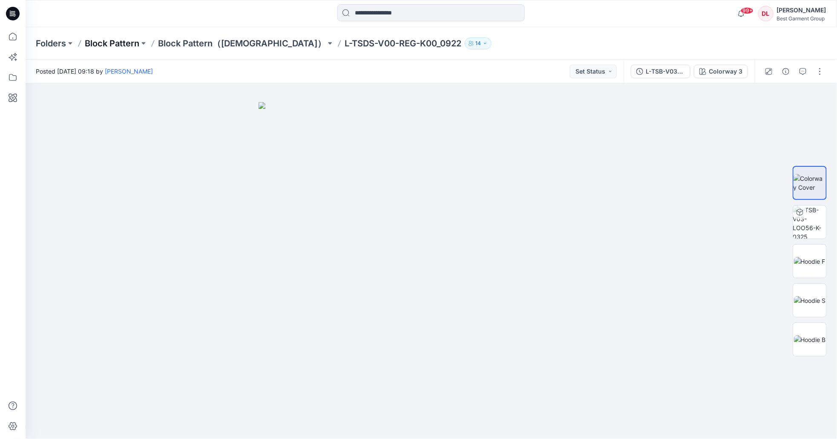
click at [114, 43] on p "Block Pattern" at bounding box center [112, 43] width 55 height 12
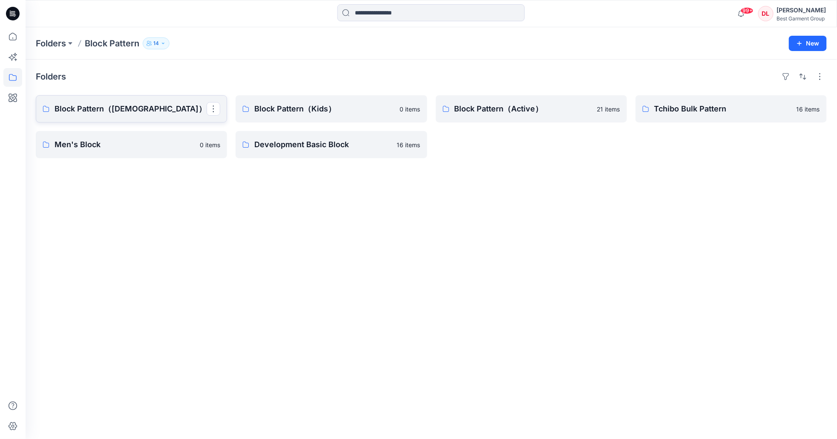
click at [147, 112] on p "Block Pattern（[DEMOGRAPHIC_DATA]）" at bounding box center [131, 109] width 152 height 12
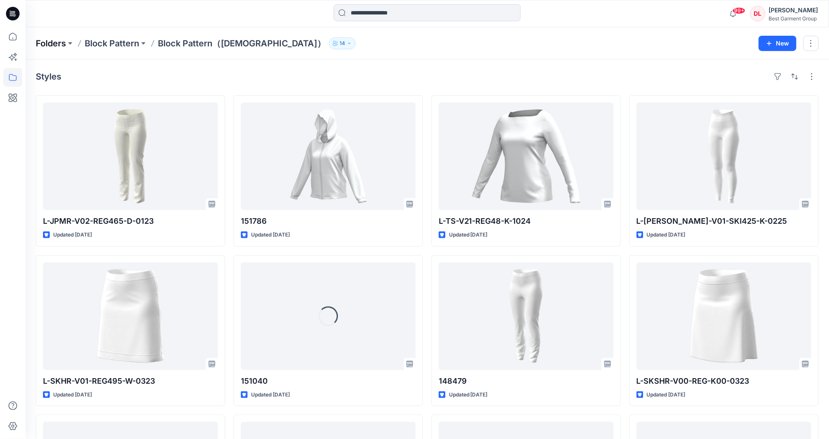
click at [46, 44] on p "Folders" at bounding box center [51, 43] width 30 height 12
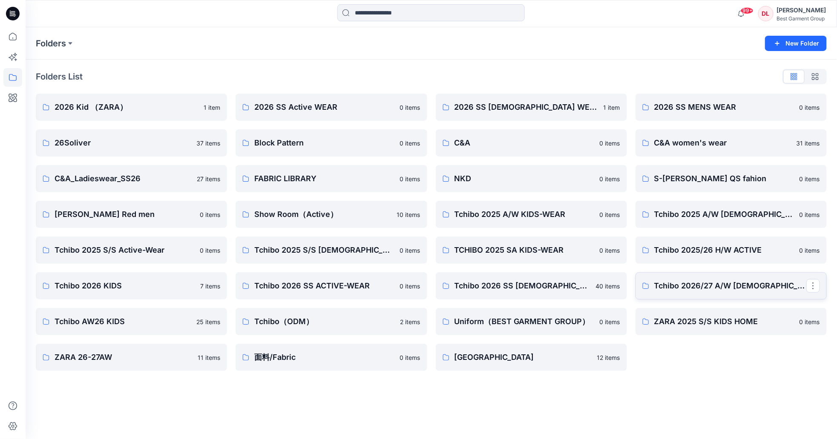
click at [759, 286] on p "Tchibo 2026/27 A/W [DEMOGRAPHIC_DATA]-WEAR" at bounding box center [730, 286] width 152 height 12
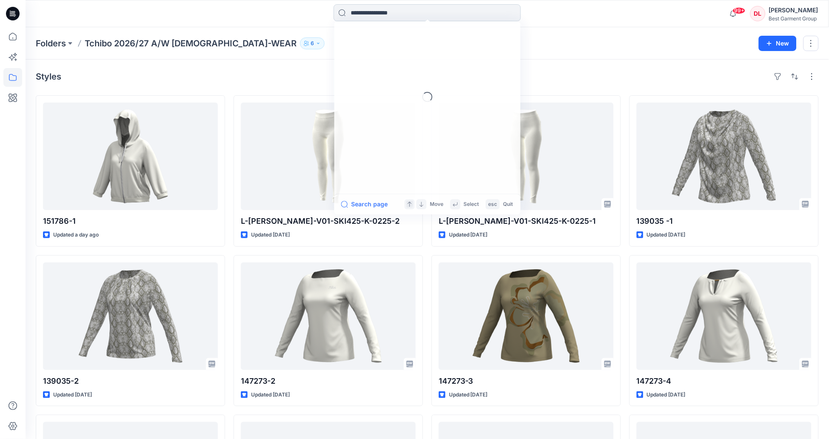
click at [460, 9] on input at bounding box center [427, 12] width 187 height 17
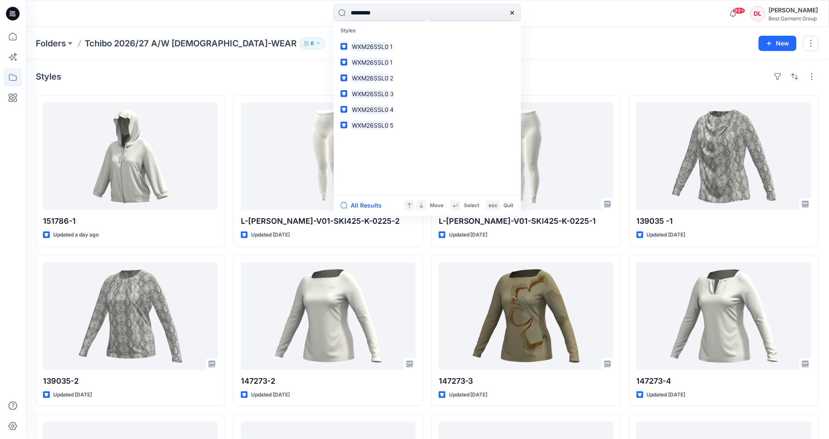
type input "**********"
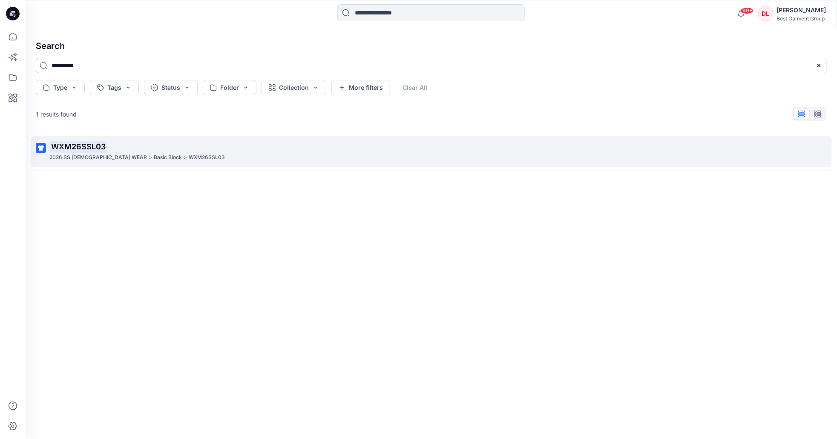
click at [189, 160] on p "WXM26SSL03" at bounding box center [207, 157] width 36 height 9
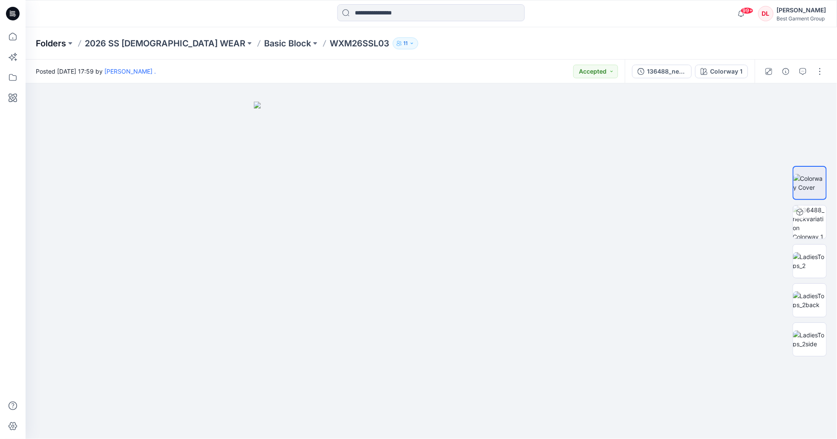
click at [47, 43] on p "Folders" at bounding box center [51, 43] width 30 height 12
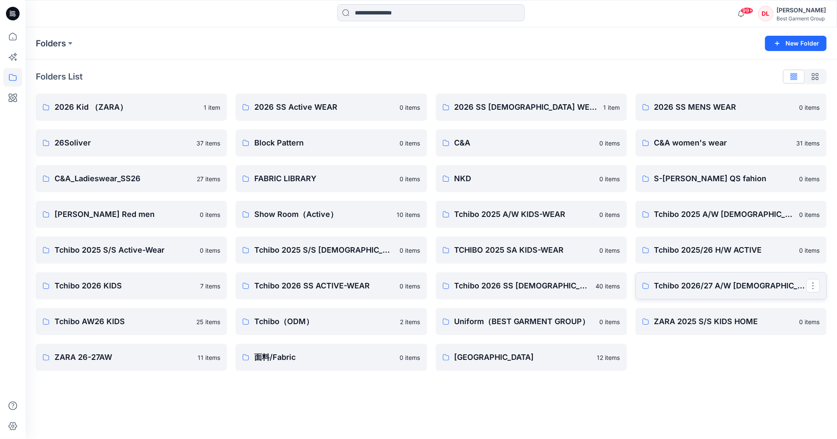
click at [776, 286] on p "Tchibo 2026/27 A/W [DEMOGRAPHIC_DATA]-WEAR" at bounding box center [730, 286] width 152 height 12
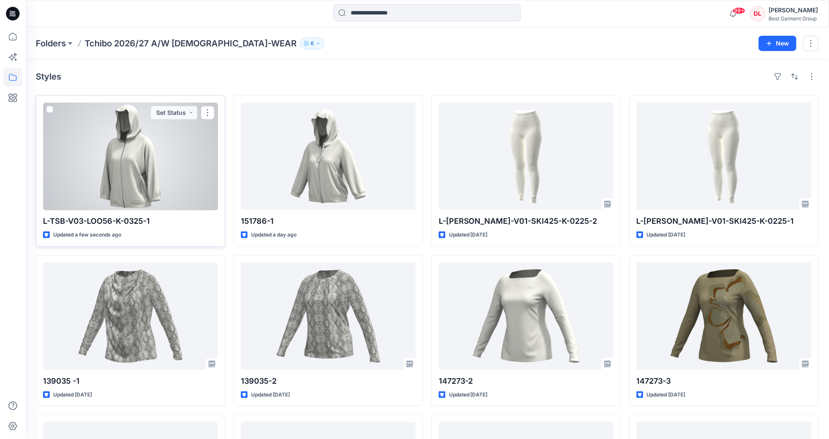
click at [174, 187] on div at bounding box center [130, 157] width 175 height 108
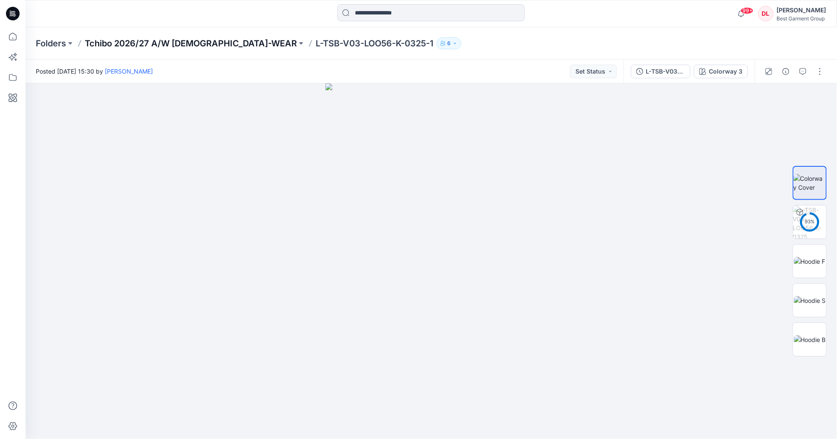
click at [177, 42] on p "Tchibo 2026/27 A/W [DEMOGRAPHIC_DATA]-WEAR" at bounding box center [191, 43] width 212 height 12
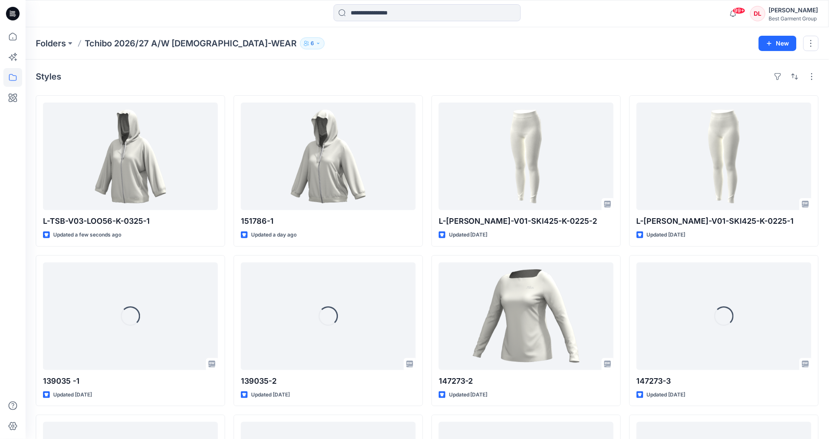
click at [48, 16] on div at bounding box center [126, 13] width 201 height 19
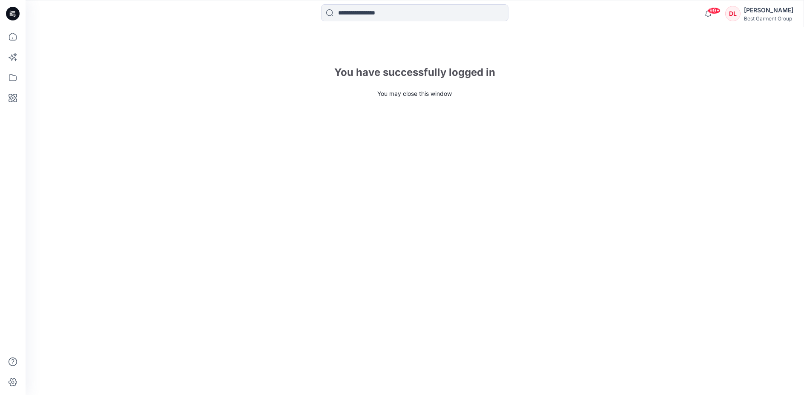
click at [525, 95] on p "You may close this window" at bounding box center [415, 93] width 778 height 9
